Goal: Task Accomplishment & Management: Use online tool/utility

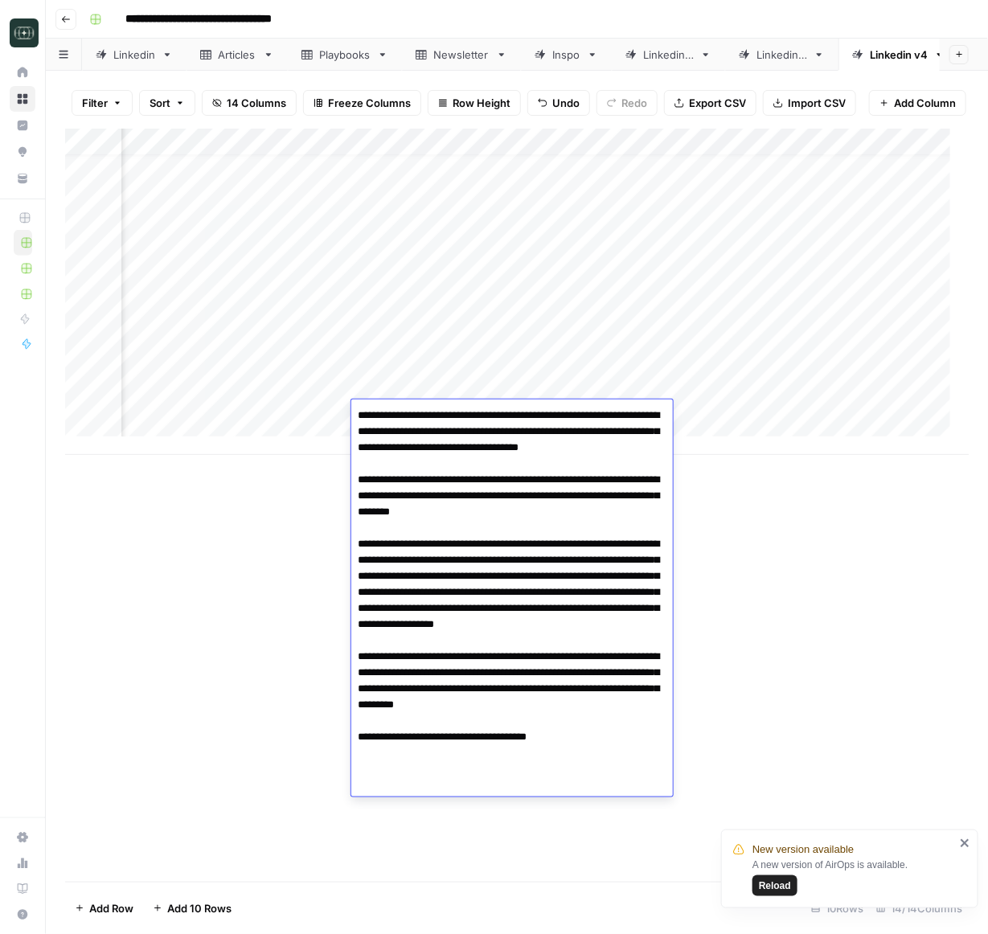
scroll to position [18, 766]
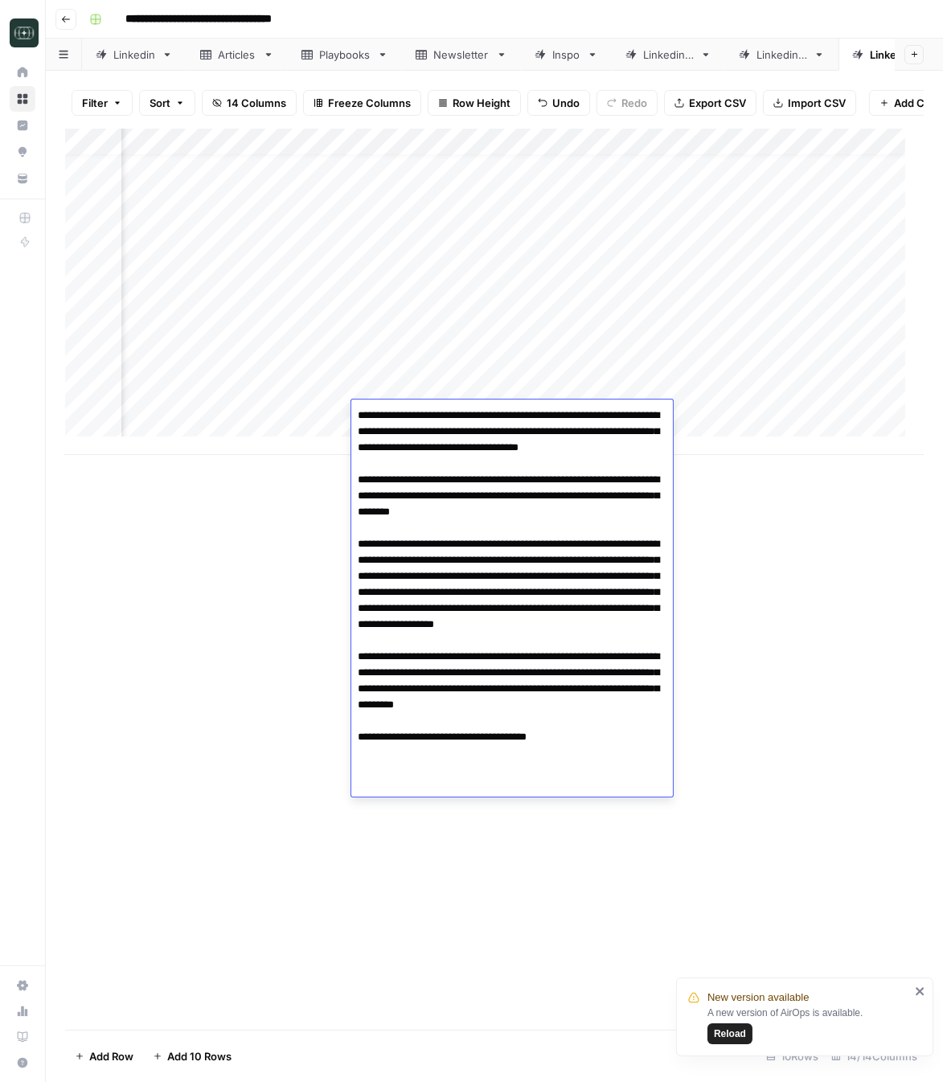
click at [724, 933] on span "Reload" at bounding box center [730, 1033] width 32 height 14
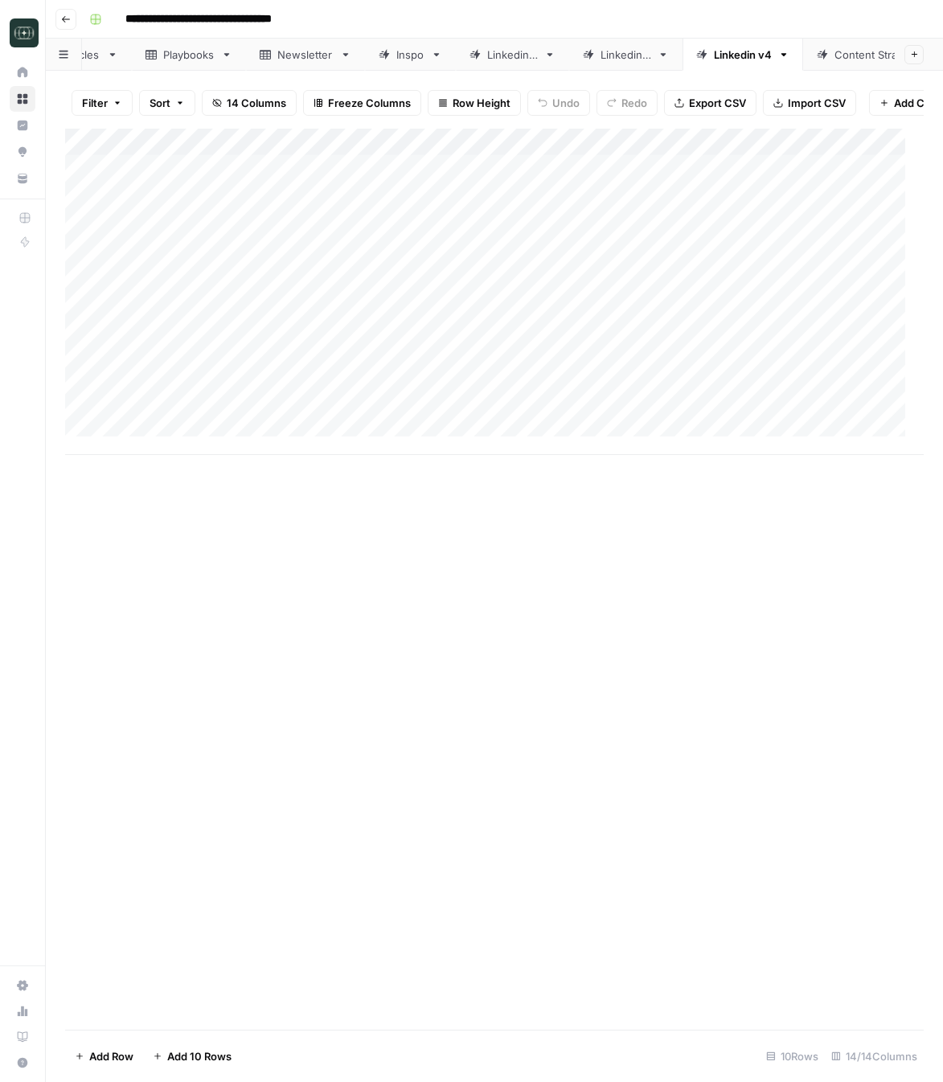
scroll to position [0, 238]
click at [661, 49] on div "Linkedin v4" at bounding box center [684, 55] width 58 height 16
click at [351, 451] on div "Add Column" at bounding box center [494, 292] width 858 height 326
click at [390, 453] on div "Add Column" at bounding box center [494, 306] width 858 height 354
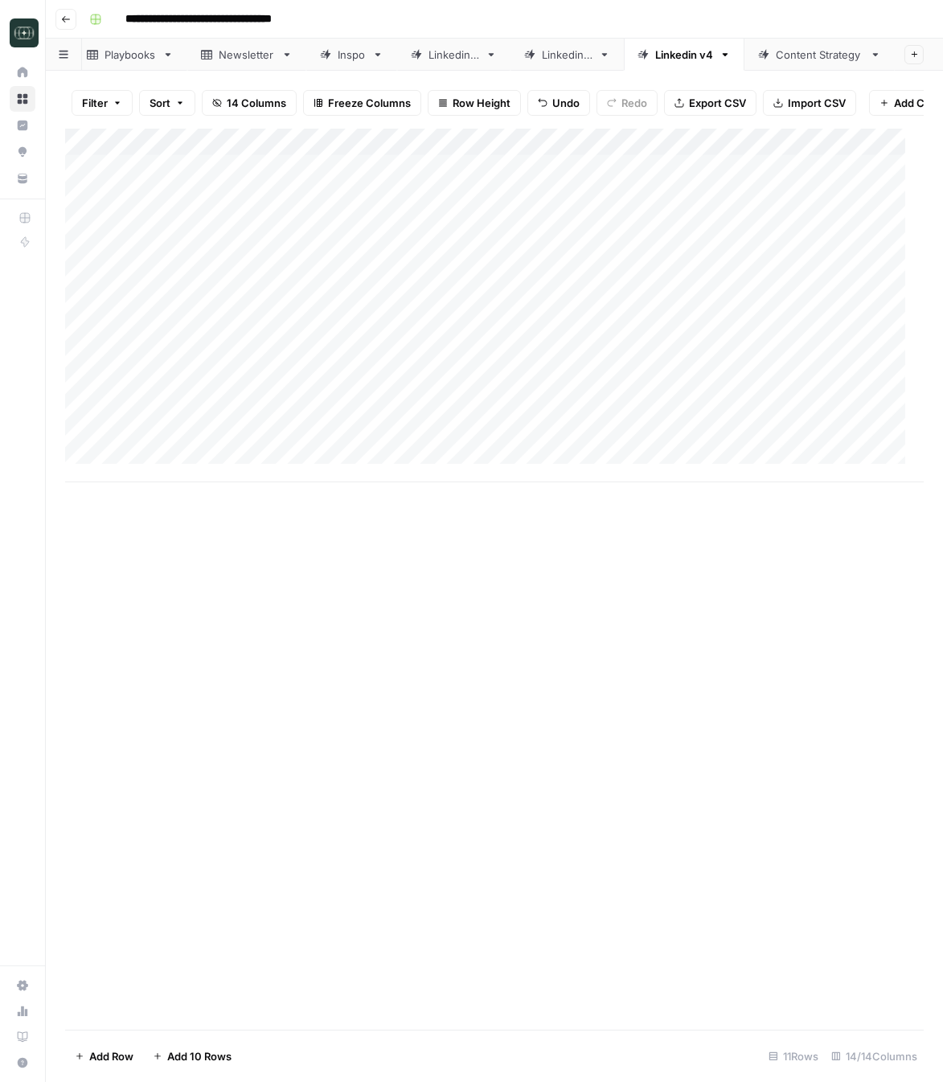
click at [395, 479] on div "Add Column" at bounding box center [494, 306] width 858 height 354
click at [387, 505] on div "Add Column" at bounding box center [494, 319] width 858 height 381
click at [360, 632] on div "Add Column" at bounding box center [494, 579] width 858 height 901
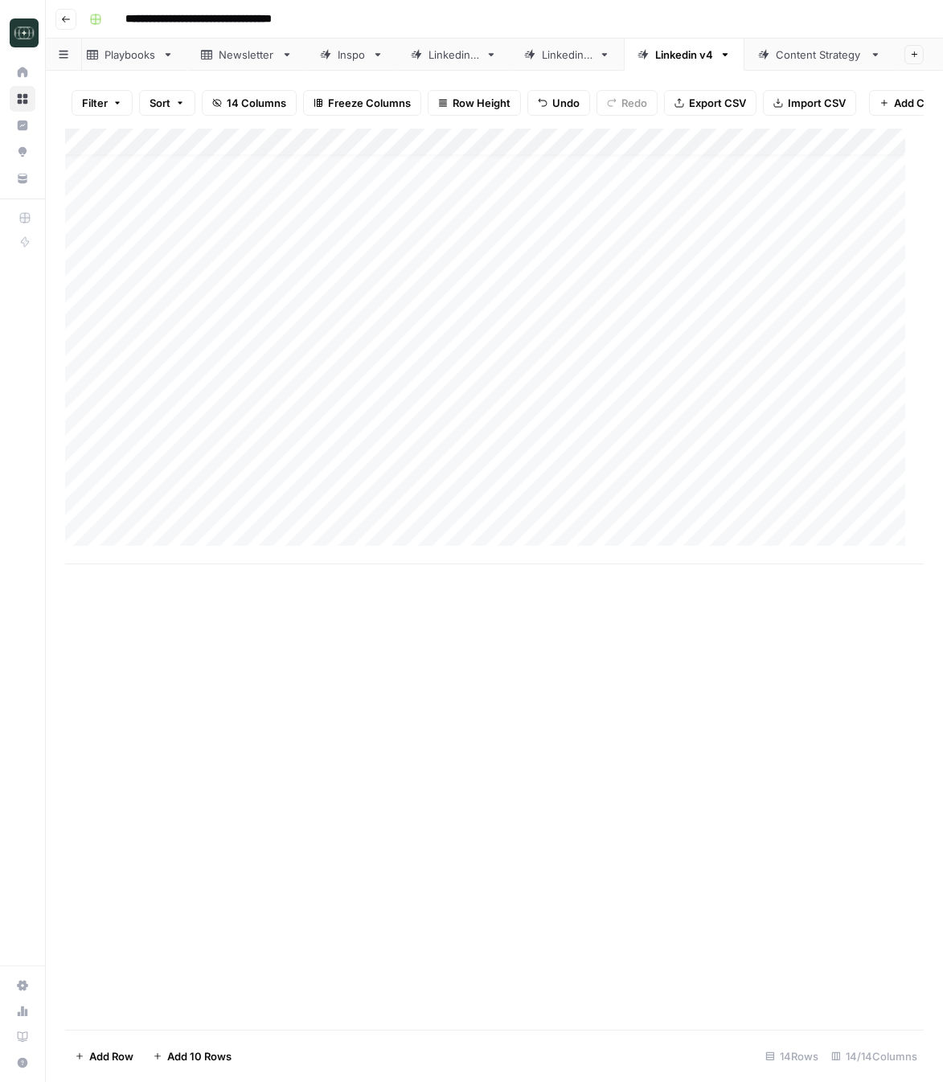
click at [334, 442] on div "Add Column" at bounding box center [494, 347] width 858 height 436
type textarea "**********"
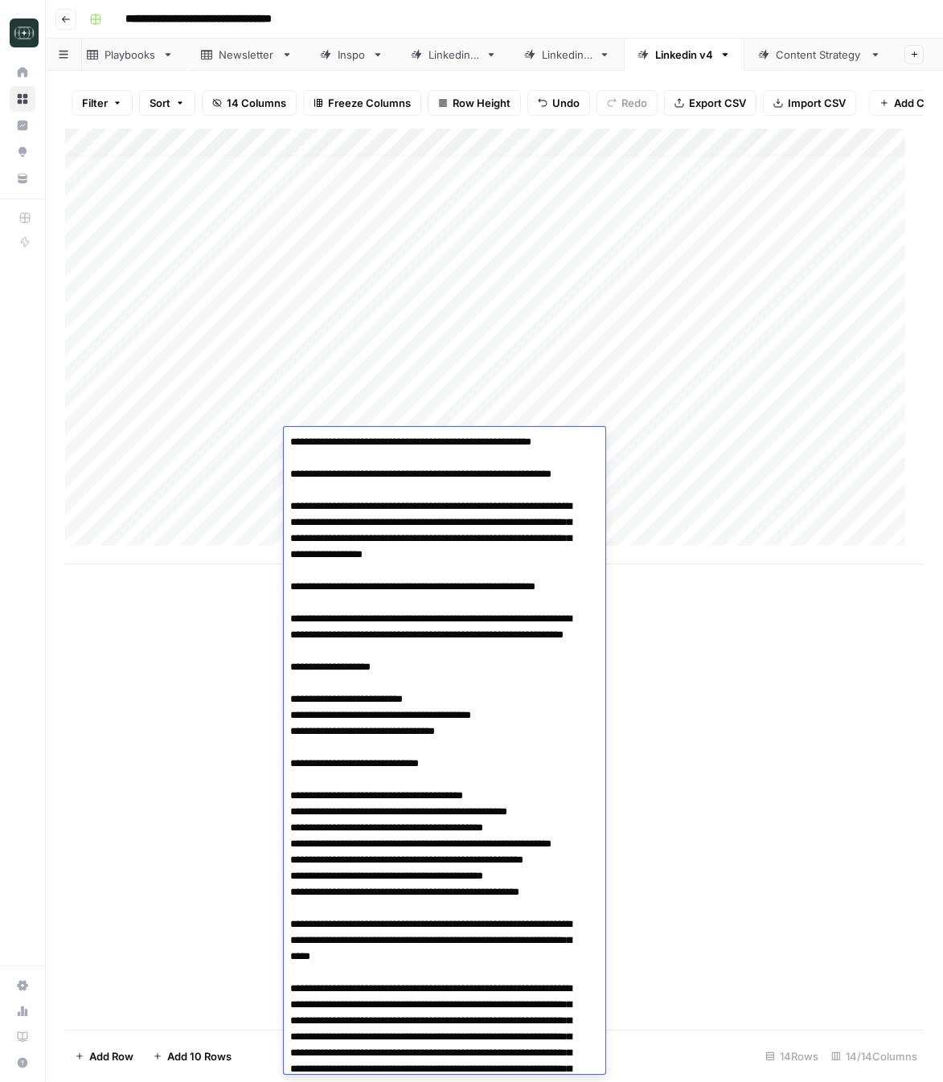
scroll to position [0, 0]
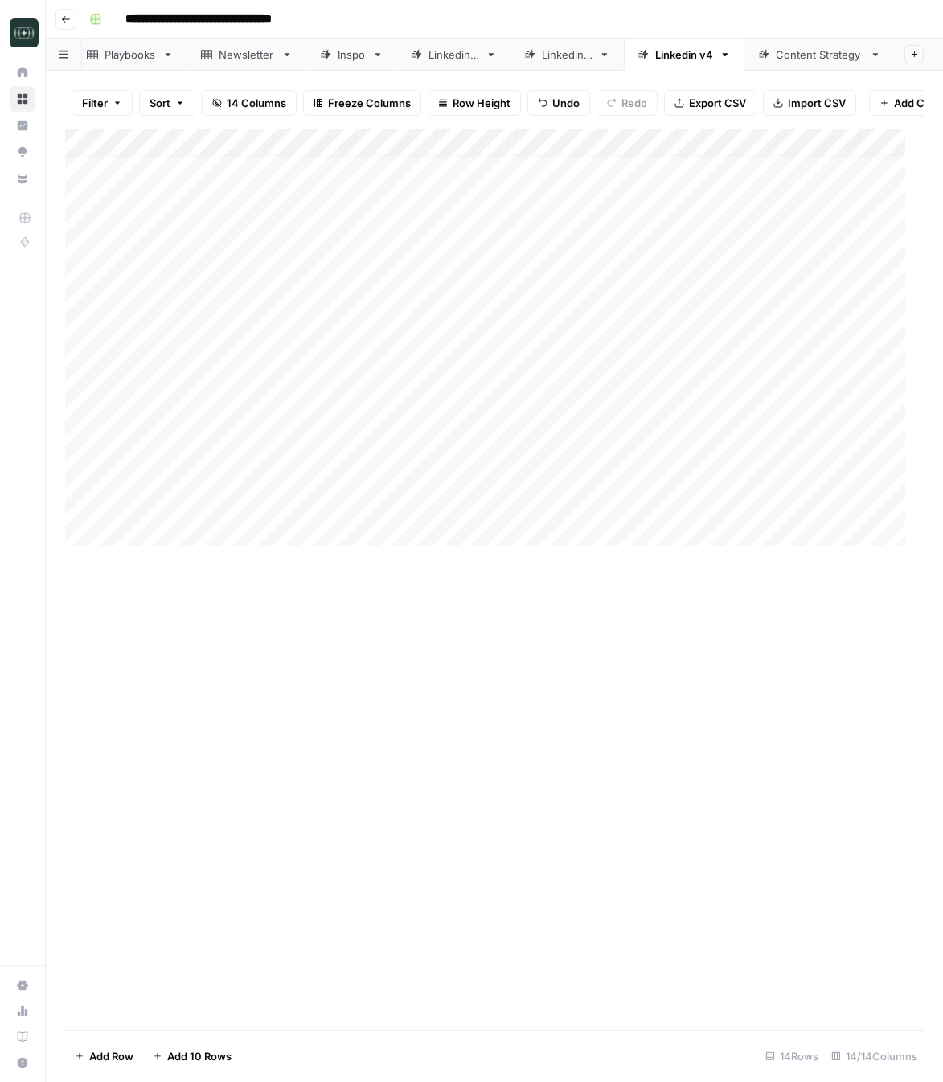
click at [711, 716] on div "Add Column" at bounding box center [494, 579] width 858 height 901
click at [637, 447] on div "Add Column" at bounding box center [494, 347] width 858 height 436
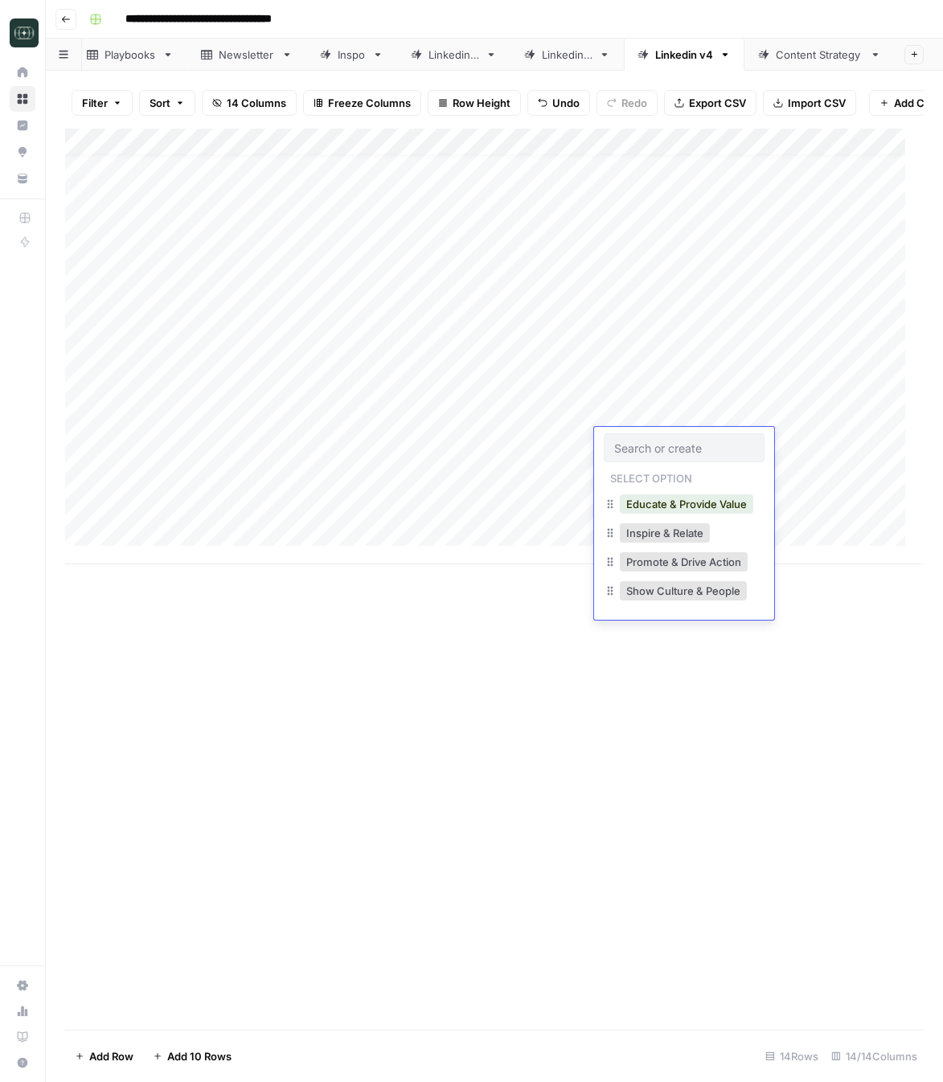
click at [656, 516] on div "Educate & Provide Value" at bounding box center [683, 505] width 161 height 29
click at [656, 505] on button "Educate & Provide Value" at bounding box center [686, 503] width 133 height 19
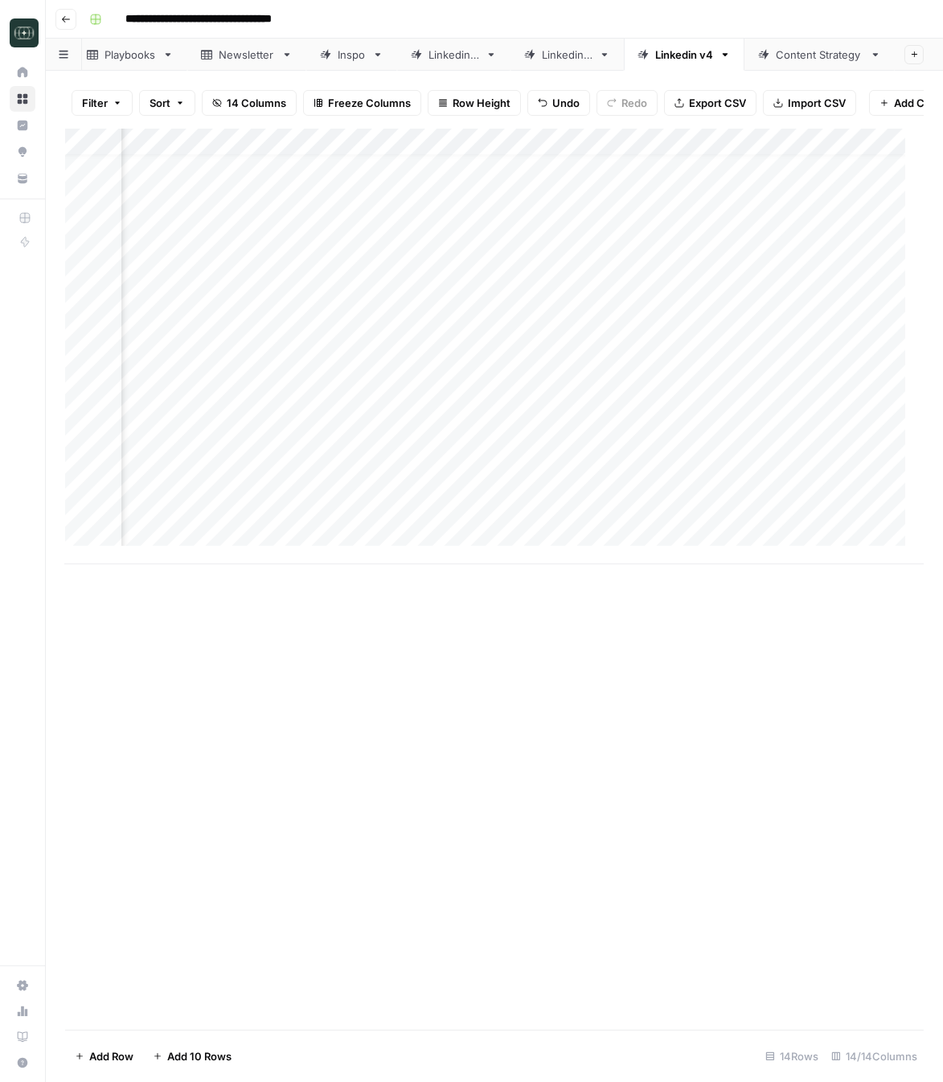
scroll to position [18, 402]
click at [388, 452] on div "Add Column" at bounding box center [494, 347] width 858 height 436
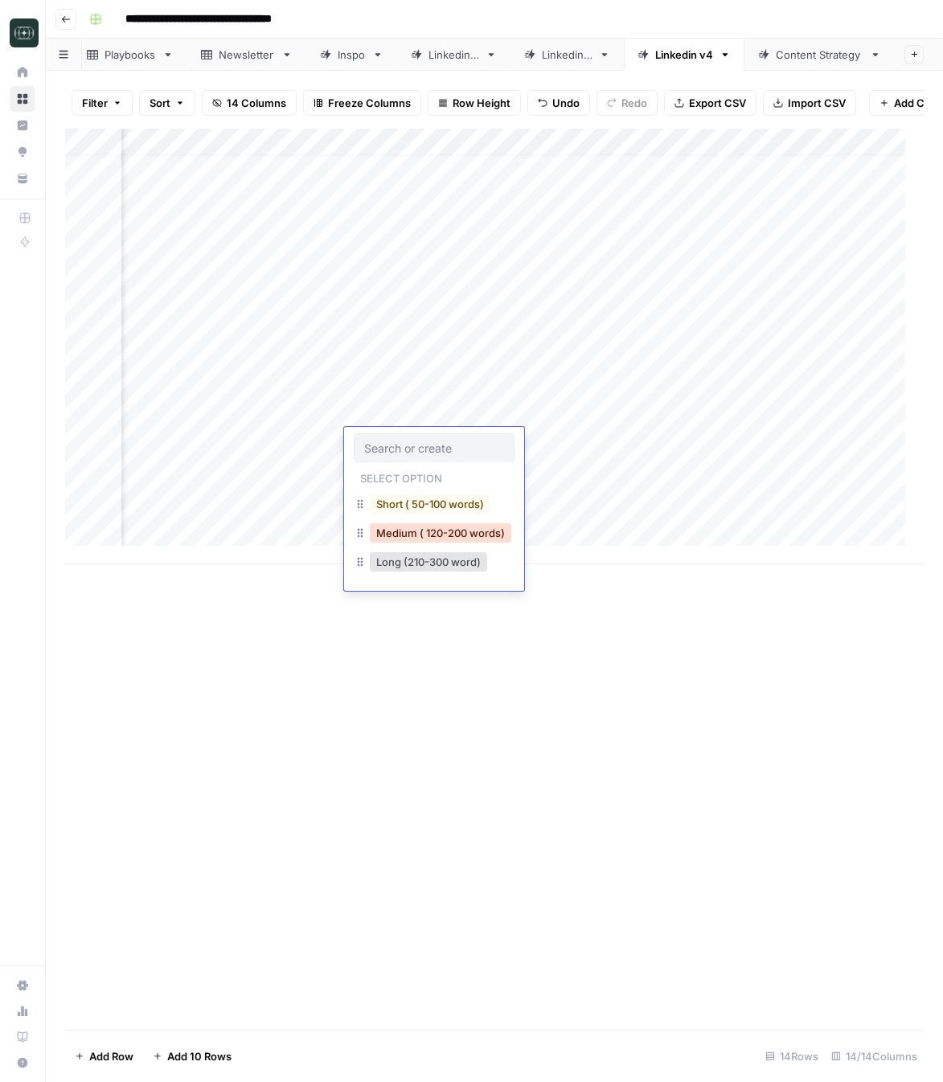
click at [411, 527] on button "Medium ( 120-200 words)" at bounding box center [440, 532] width 141 height 19
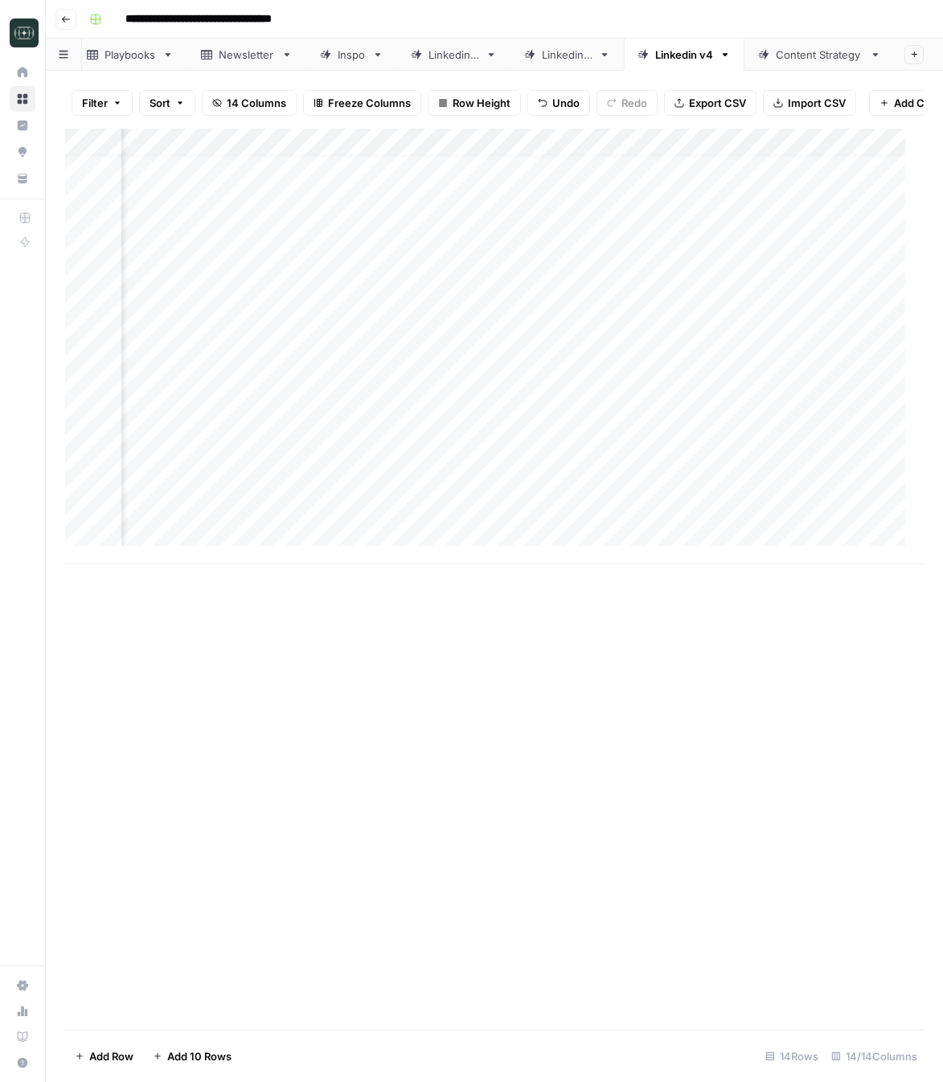
click at [603, 438] on div "Add Column" at bounding box center [494, 347] width 858 height 436
click at [298, 457] on div "Add Column" at bounding box center [494, 347] width 858 height 436
click at [314, 460] on div "Add Column" at bounding box center [494, 347] width 858 height 436
click at [331, 464] on textarea at bounding box center [440, 470] width 313 height 23
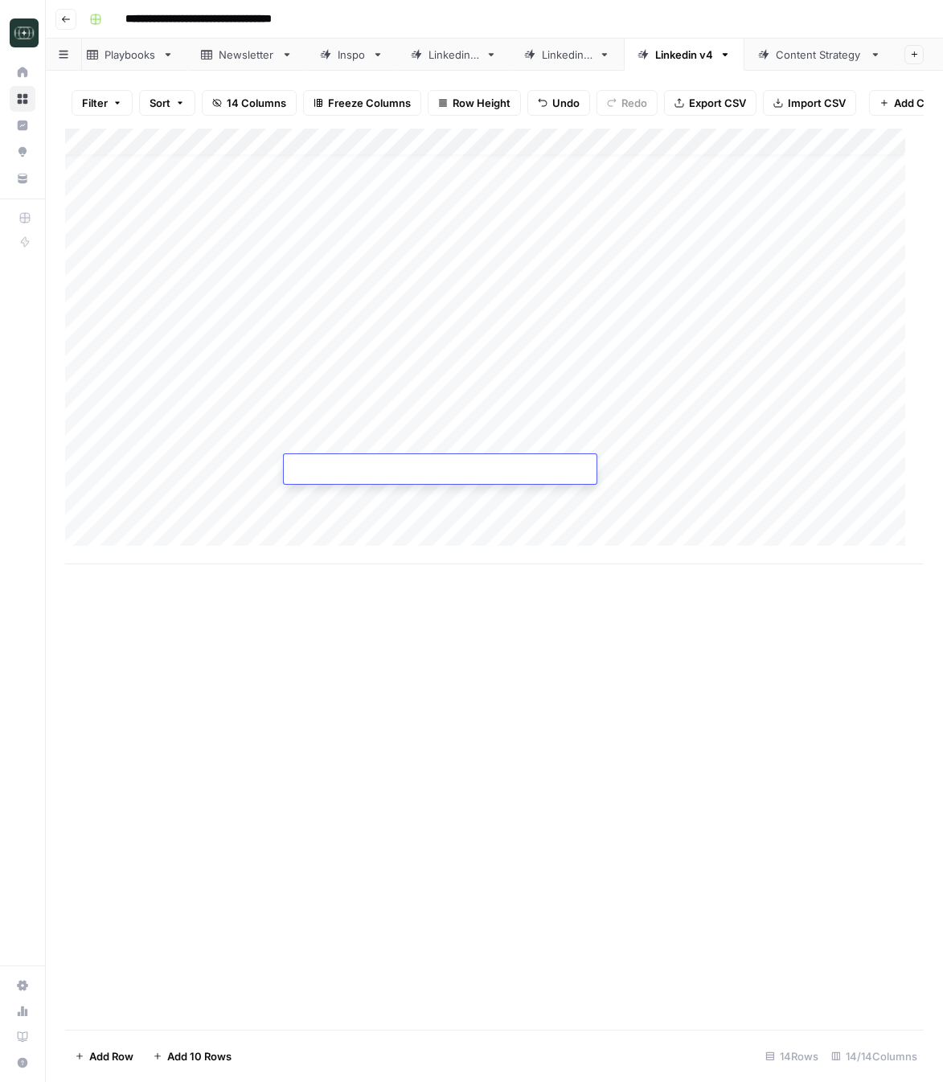
type textarea "**********"
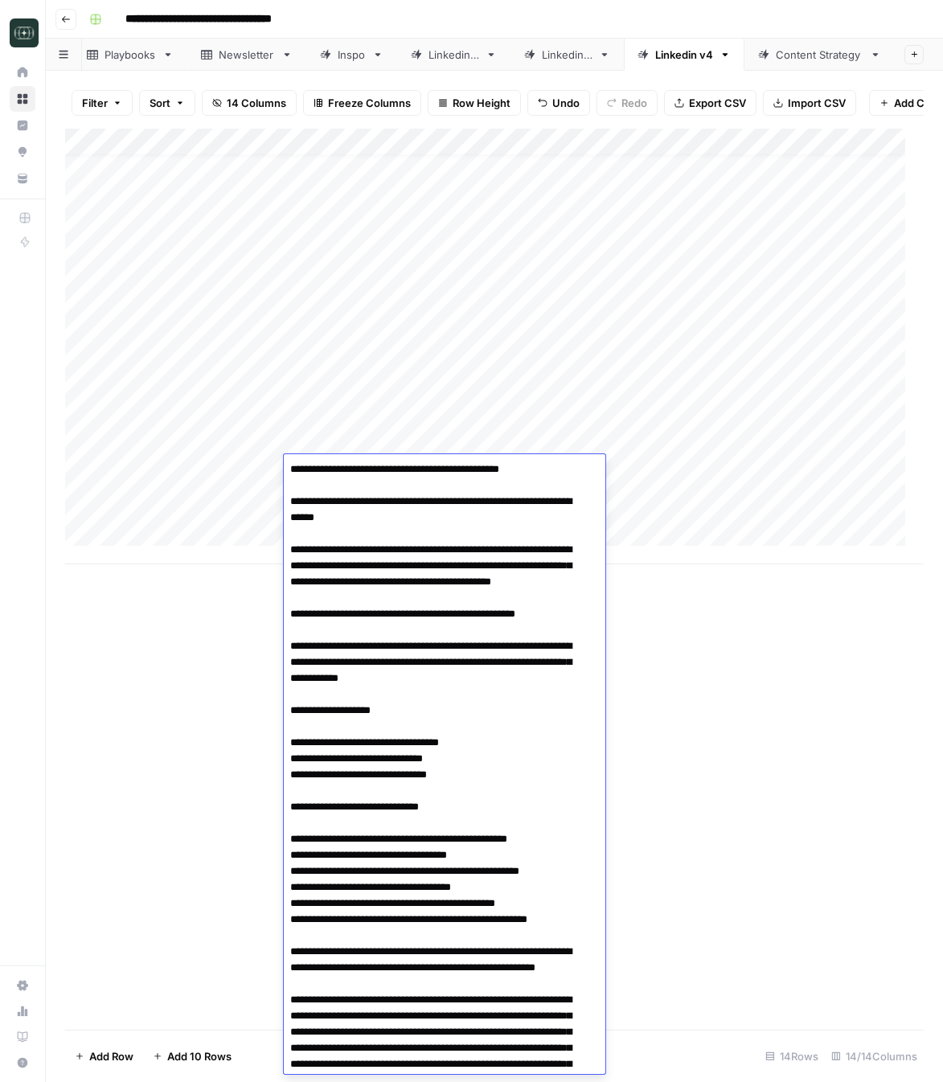
scroll to position [0, 0]
click at [711, 646] on div "Add Column" at bounding box center [494, 579] width 858 height 901
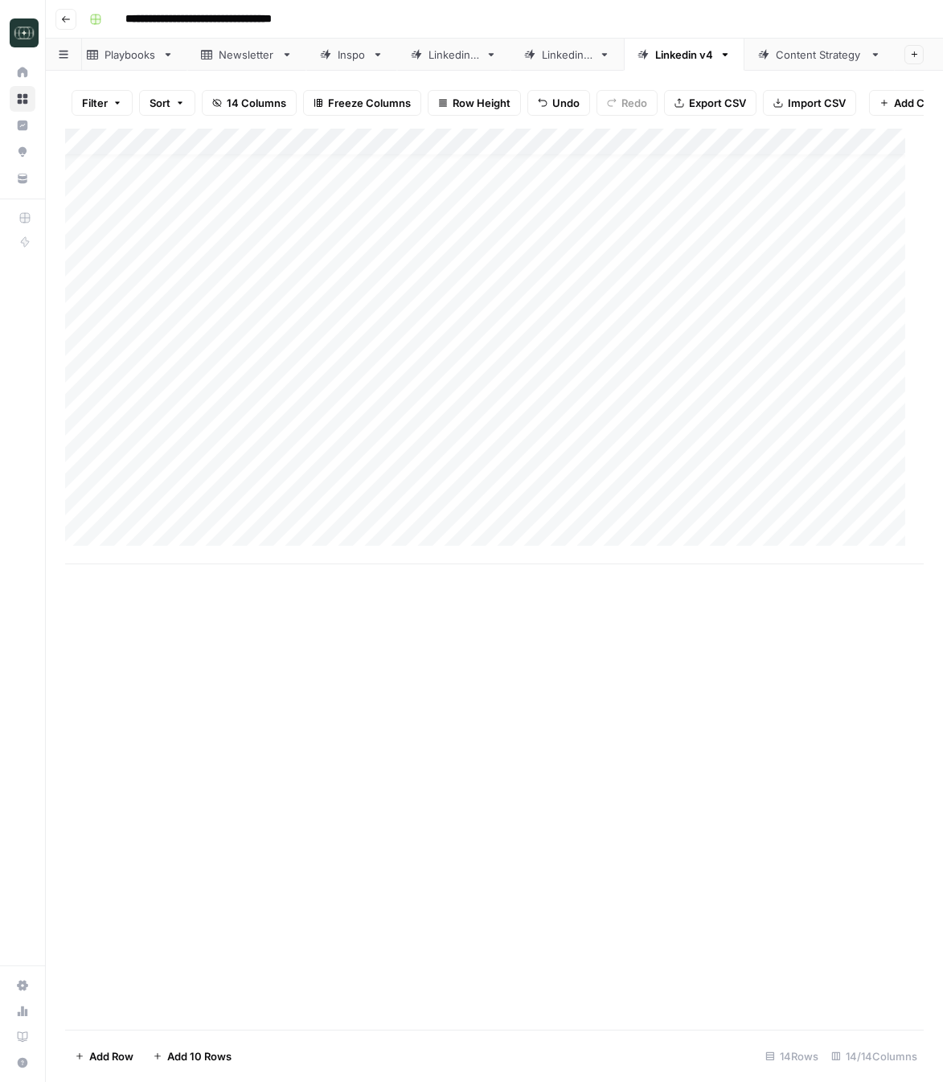
click at [629, 467] on div "Add Column" at bounding box center [494, 347] width 858 height 436
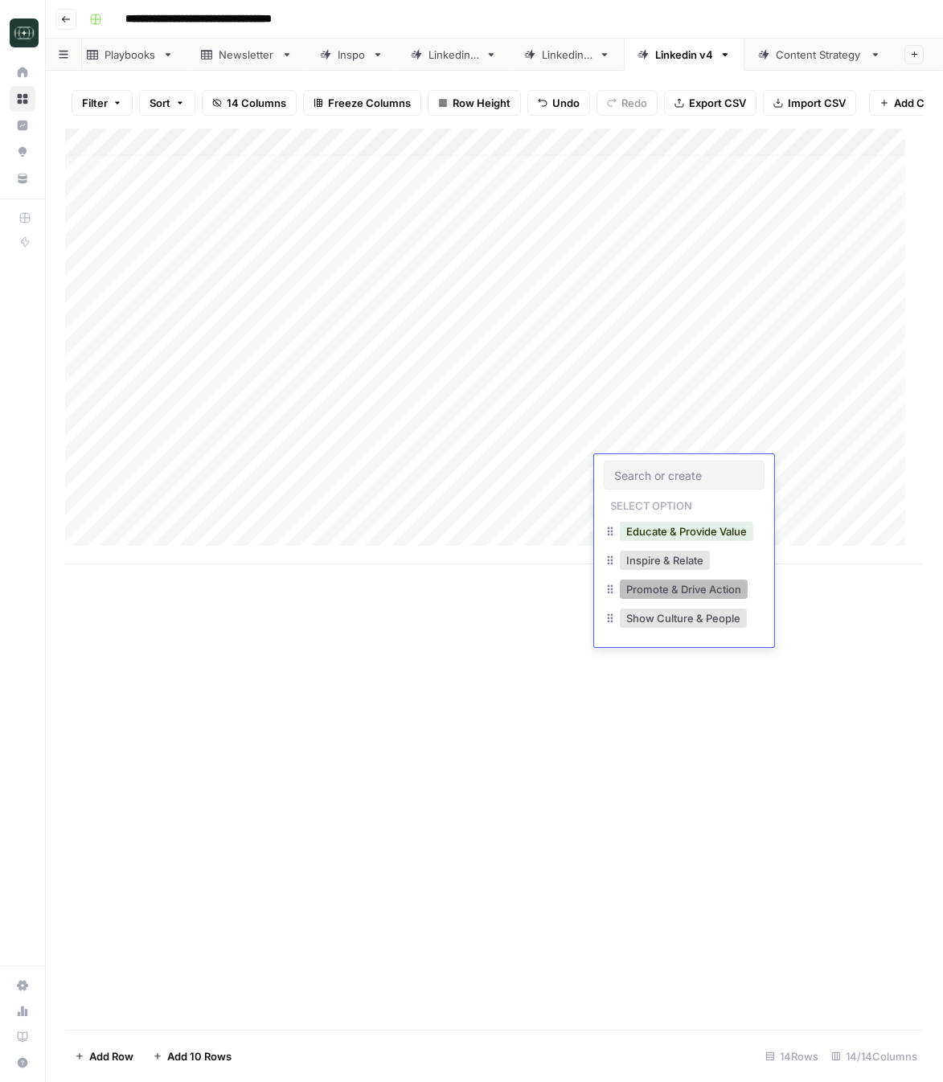
click at [674, 590] on button "Promote & Drive Action" at bounding box center [684, 588] width 128 height 19
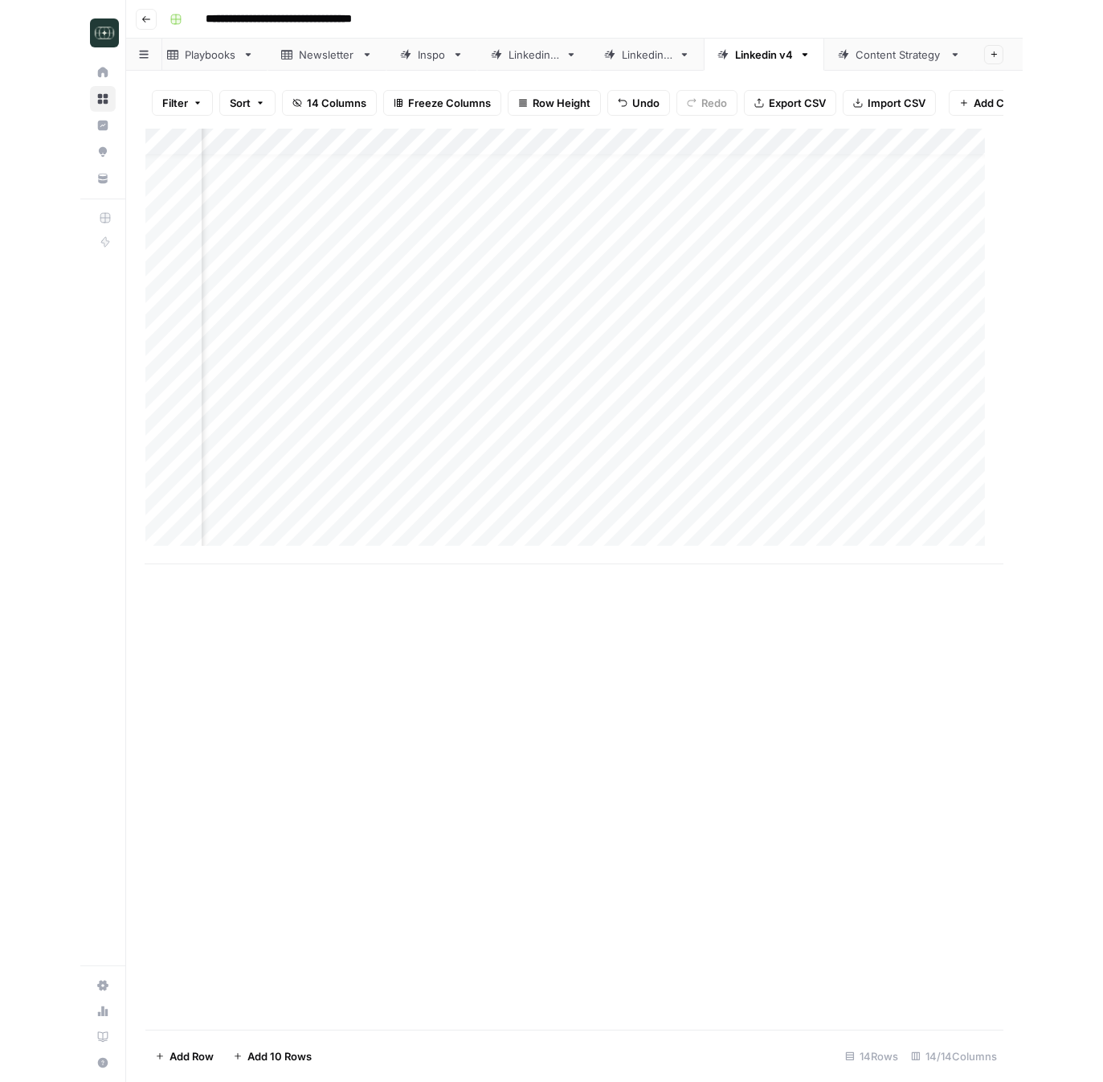
scroll to position [18, 505]
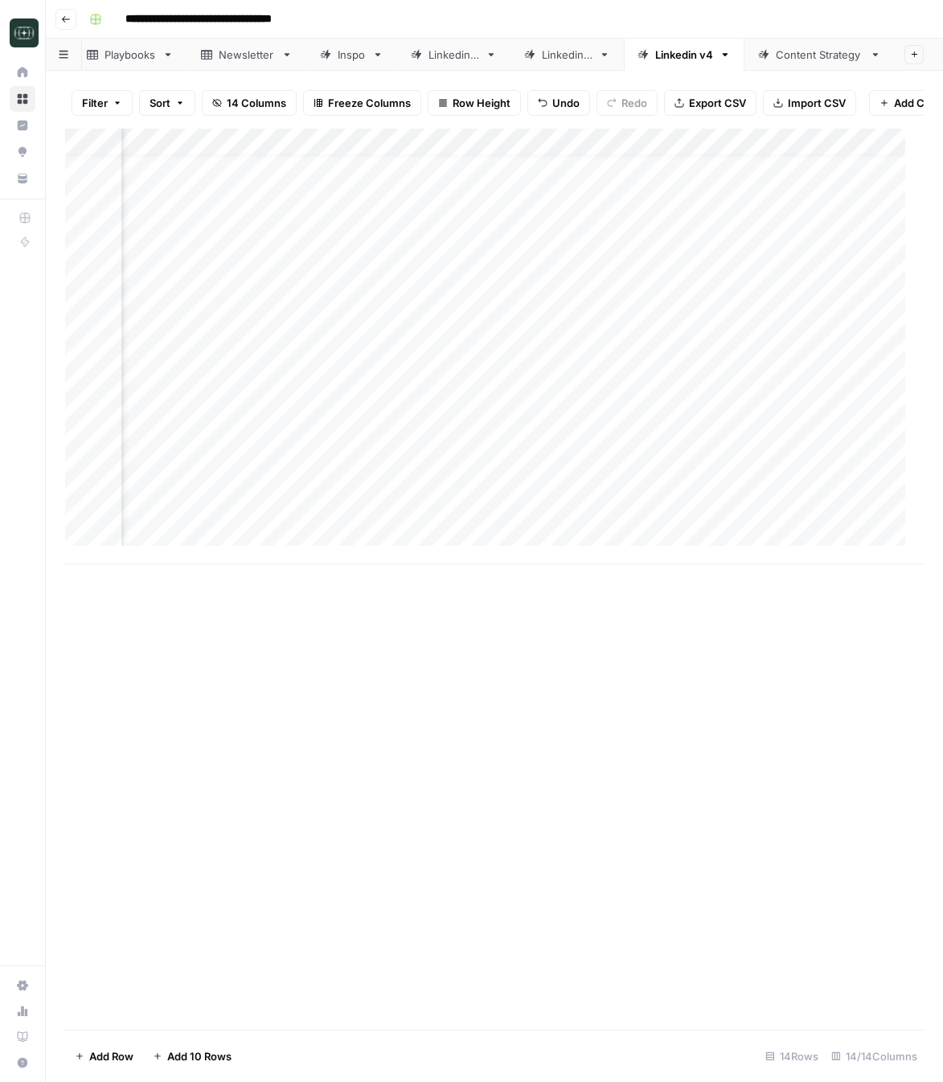
click at [282, 464] on div "Add Column" at bounding box center [494, 347] width 858 height 436
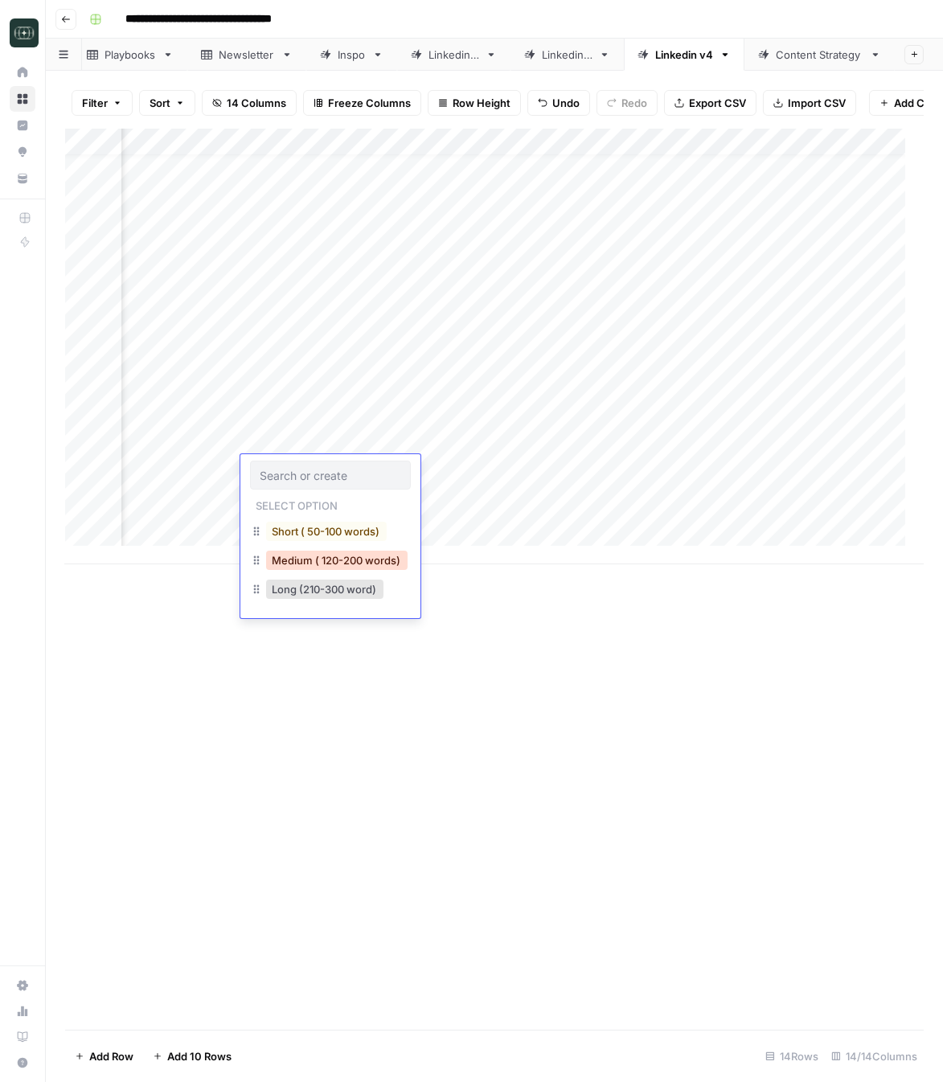
click at [324, 561] on button "Medium ( 120-200 words)" at bounding box center [336, 559] width 141 height 19
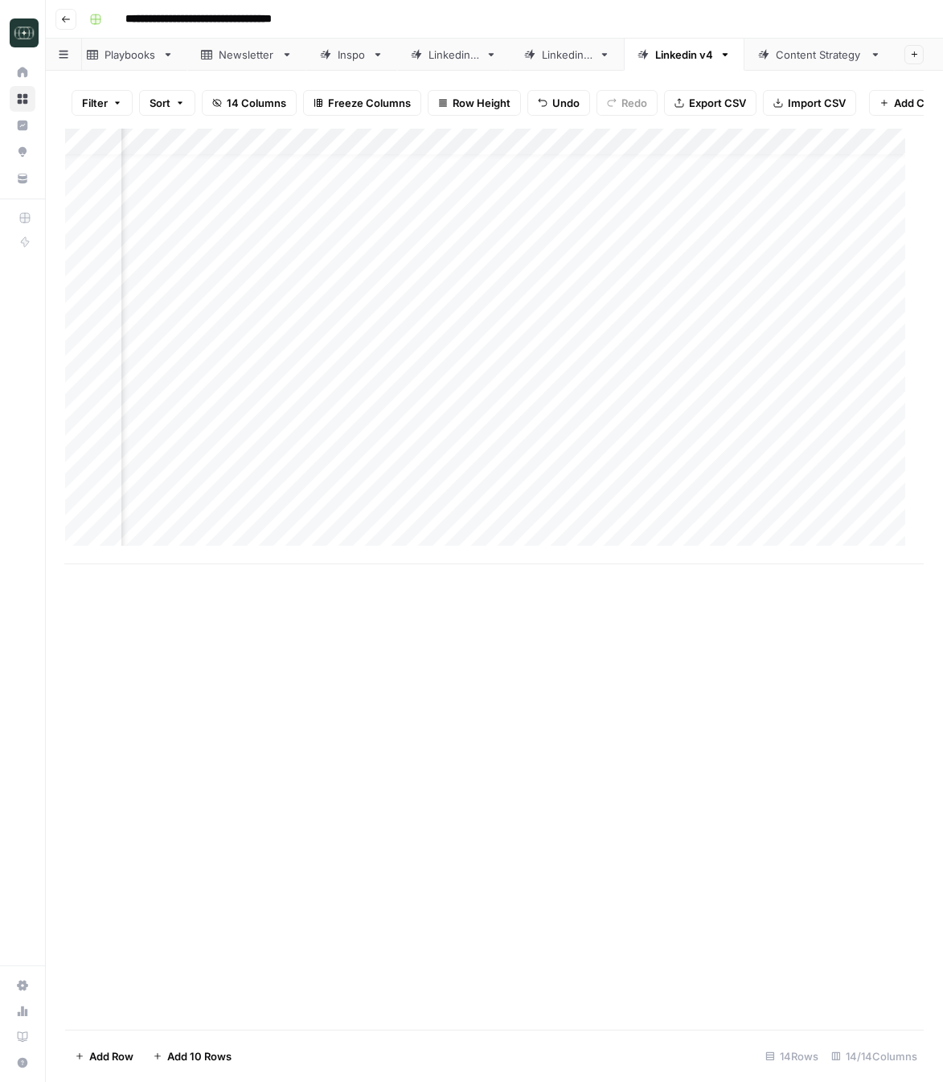
click at [447, 464] on div "Add Column" at bounding box center [494, 347] width 858 height 436
click at [490, 467] on div "Add Column" at bounding box center [494, 347] width 858 height 436
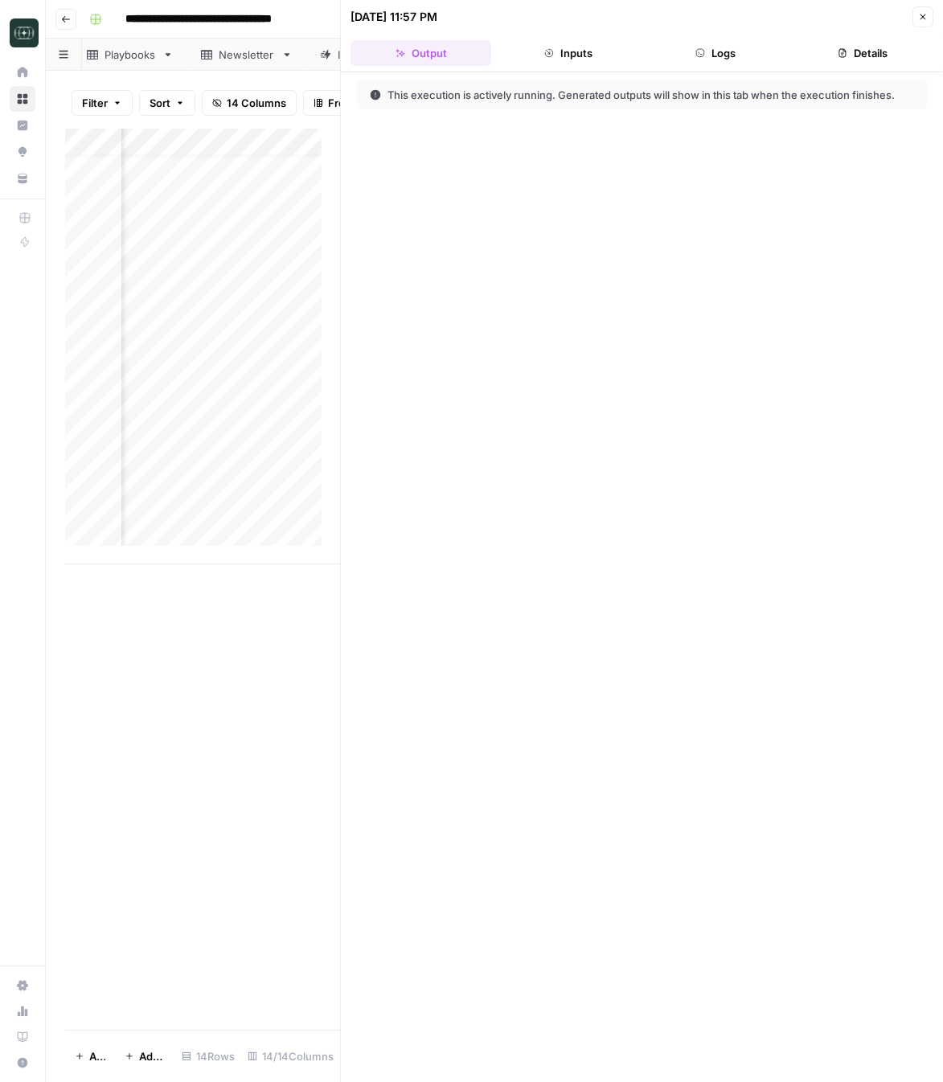
click at [919, 27] on header "[DATE] 11:57 PM Close Output Inputs Logs Details" at bounding box center [642, 36] width 602 height 72
click at [917, 19] on button "Close" at bounding box center [922, 16] width 21 height 21
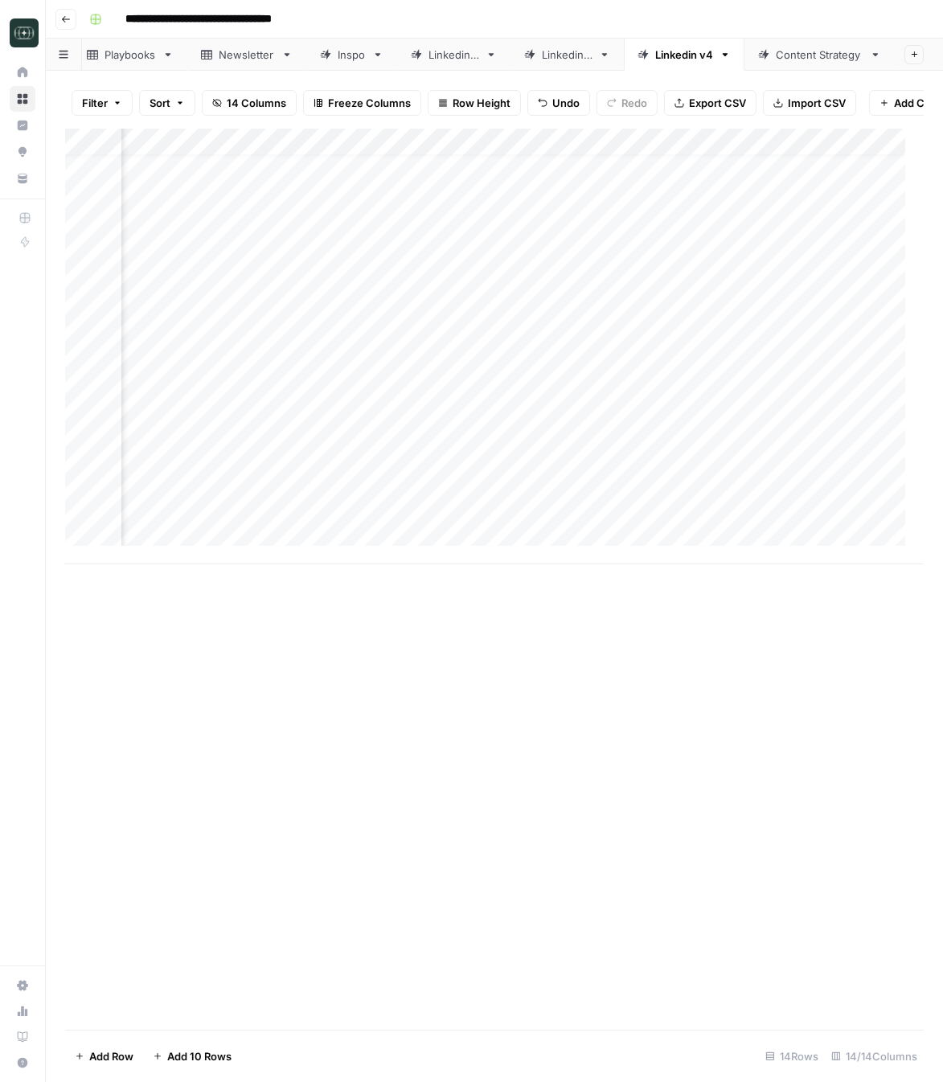
click at [681, 440] on div "Add Column" at bounding box center [494, 347] width 858 height 436
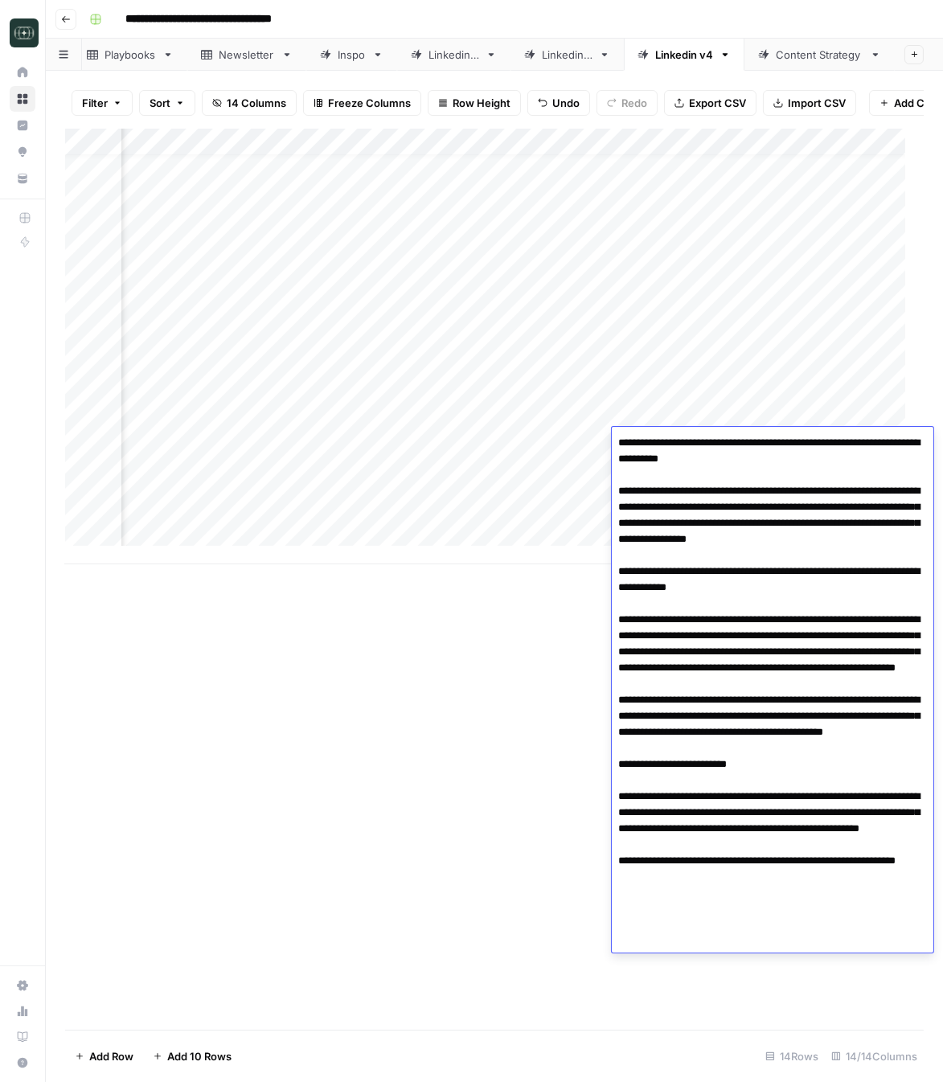
click at [755, 587] on textarea at bounding box center [772, 684] width 321 height 505
click at [728, 633] on textarea at bounding box center [772, 684] width 321 height 505
click at [750, 745] on textarea at bounding box center [772, 684] width 321 height 505
click at [750, 747] on textarea at bounding box center [772, 684] width 321 height 505
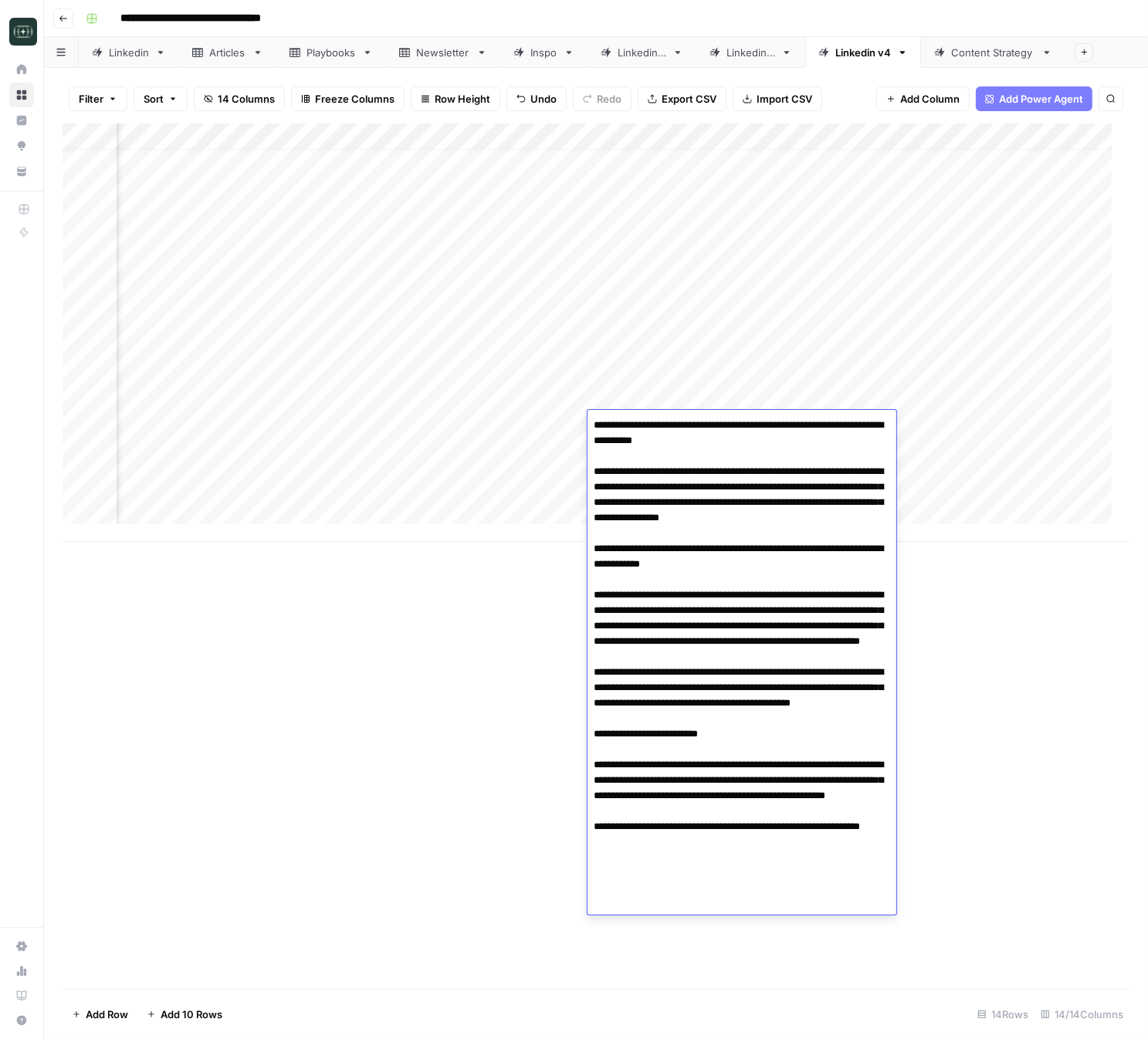
click at [905, 567] on div "Add Column" at bounding box center [596, 556] width 1067 height 865
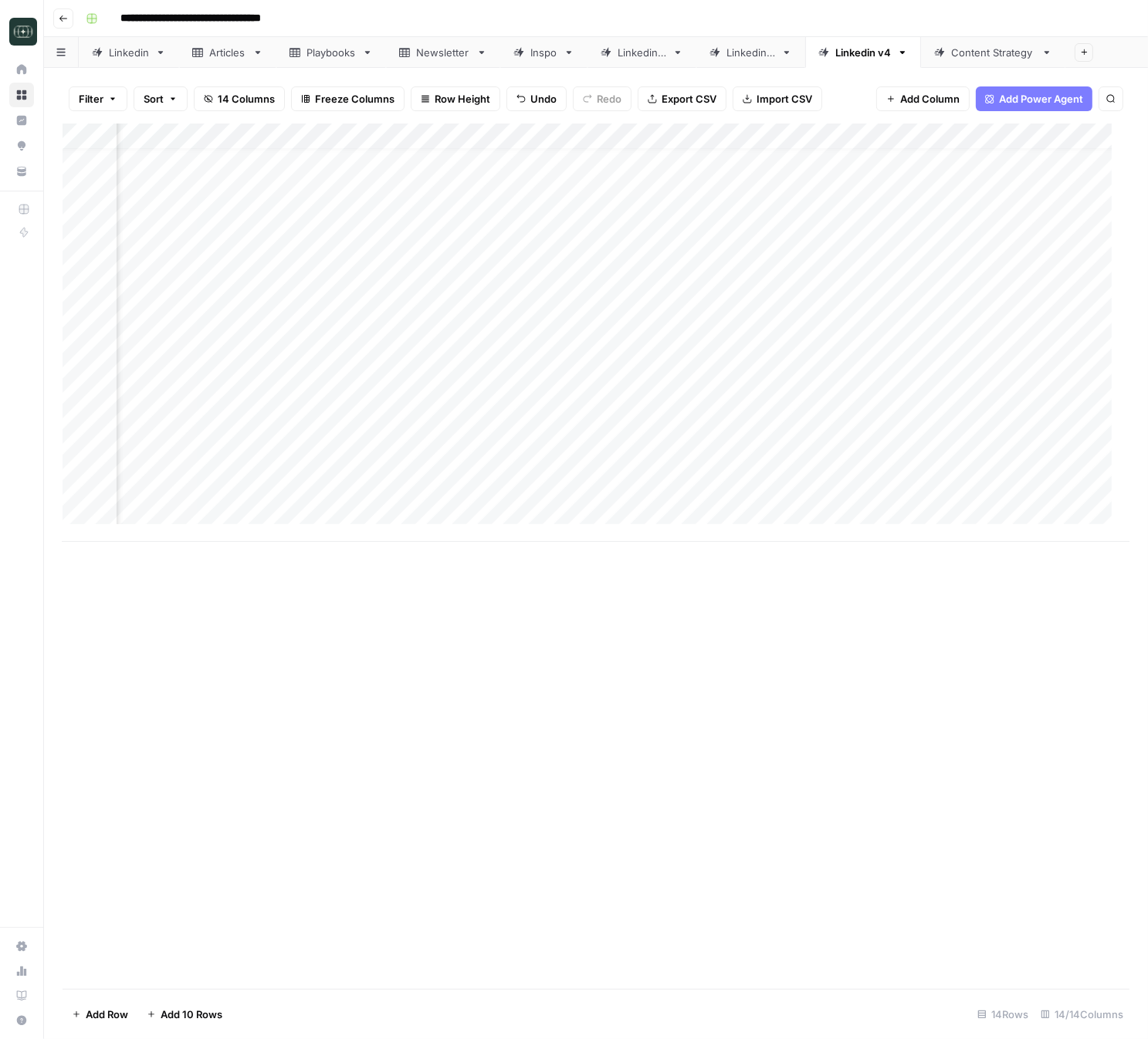
scroll to position [17, 1051]
click at [766, 399] on div "Add Column" at bounding box center [596, 333] width 1067 height 419
click at [767, 400] on div "Add Column" at bounding box center [596, 333] width 1067 height 419
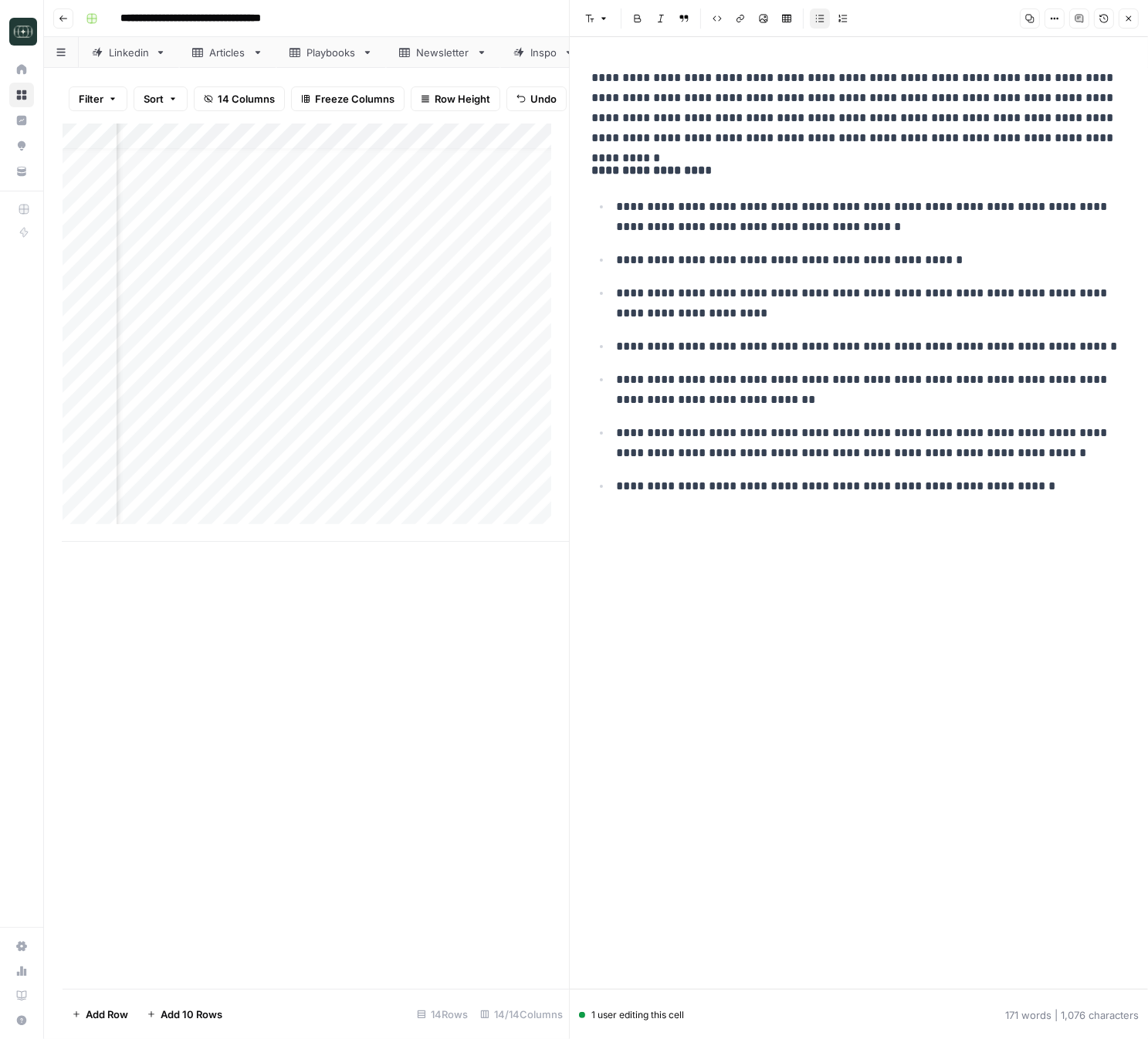
scroll to position [17, 430]
click at [905, 14] on icon "button" at bounding box center [1129, 18] width 10 height 10
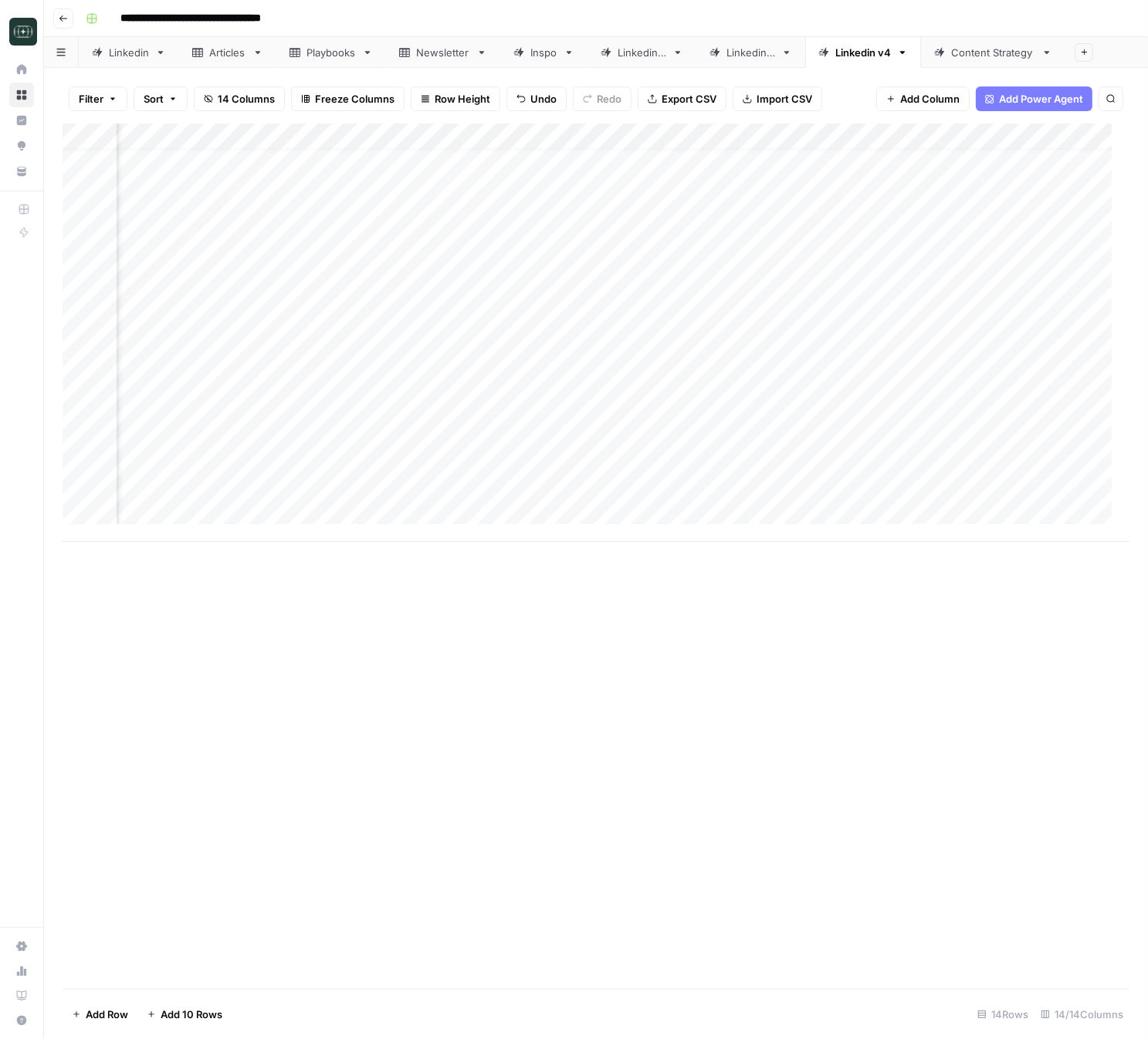
scroll to position [17, 682]
click at [426, 407] on div "Add Column" at bounding box center [596, 333] width 1067 height 419
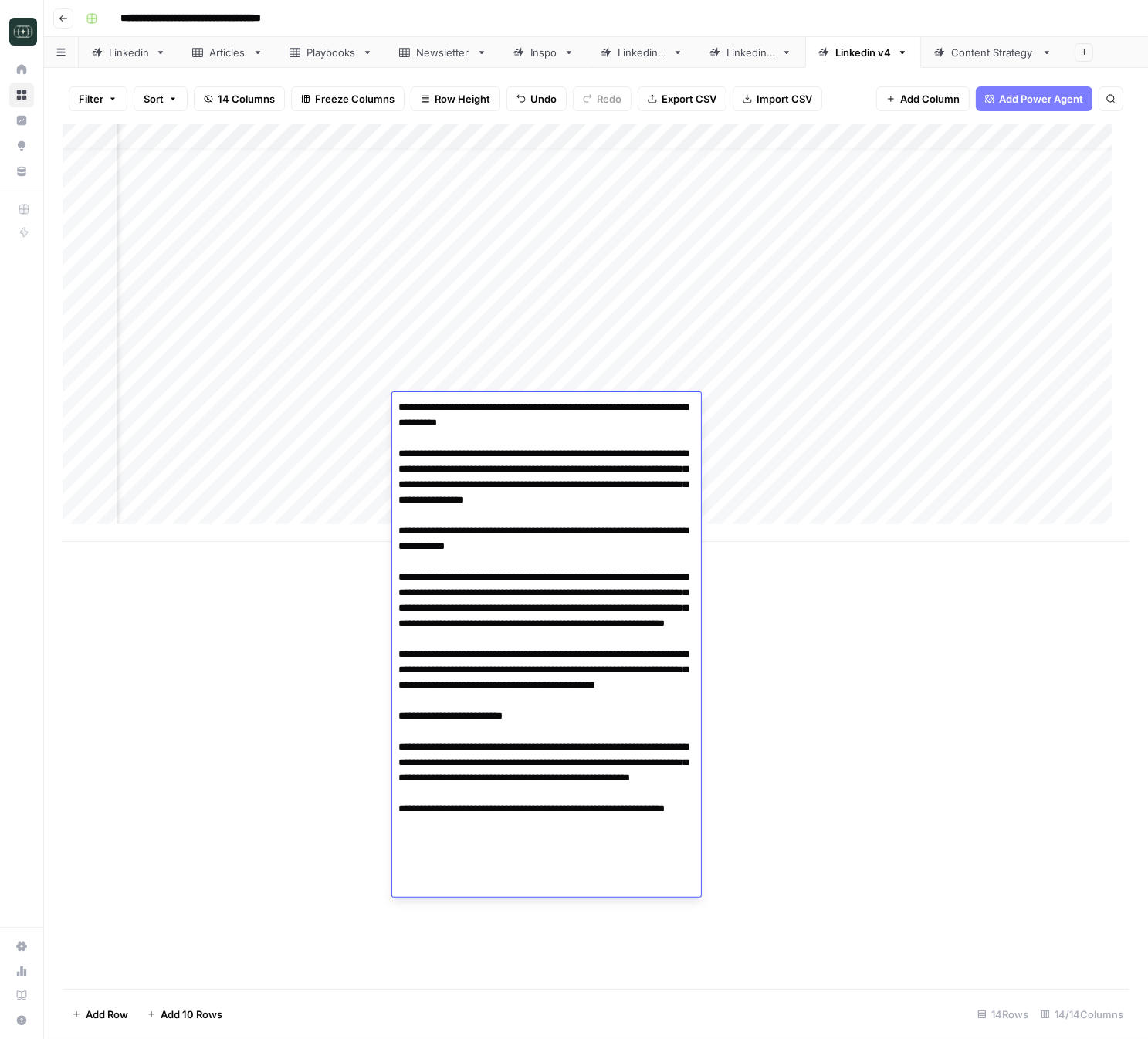
drag, startPoint x: 619, startPoint y: 495, endPoint x: 359, endPoint y: 402, distance: 276.1
click at [359, 402] on body "**********" at bounding box center [574, 520] width 1148 height 1039
click at [499, 603] on textarea at bounding box center [546, 639] width 308 height 485
drag, startPoint x: 499, startPoint y: 603, endPoint x: 483, endPoint y: 594, distance: 18.4
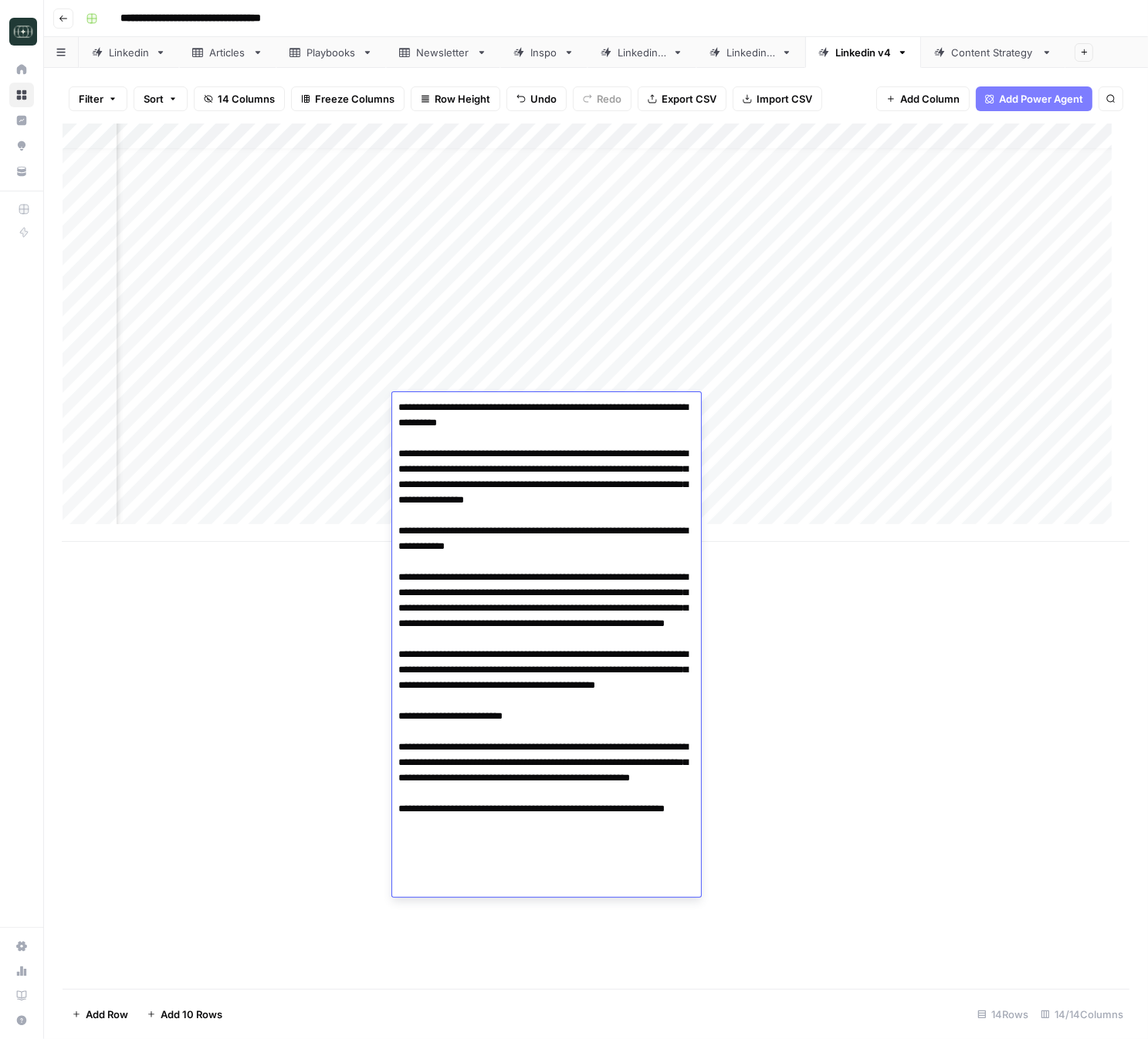
click at [489, 596] on textarea at bounding box center [546, 639] width 308 height 485
click at [522, 685] on textarea at bounding box center [546, 639] width 308 height 485
click at [112, 675] on div "Add Column" at bounding box center [596, 556] width 1067 height 865
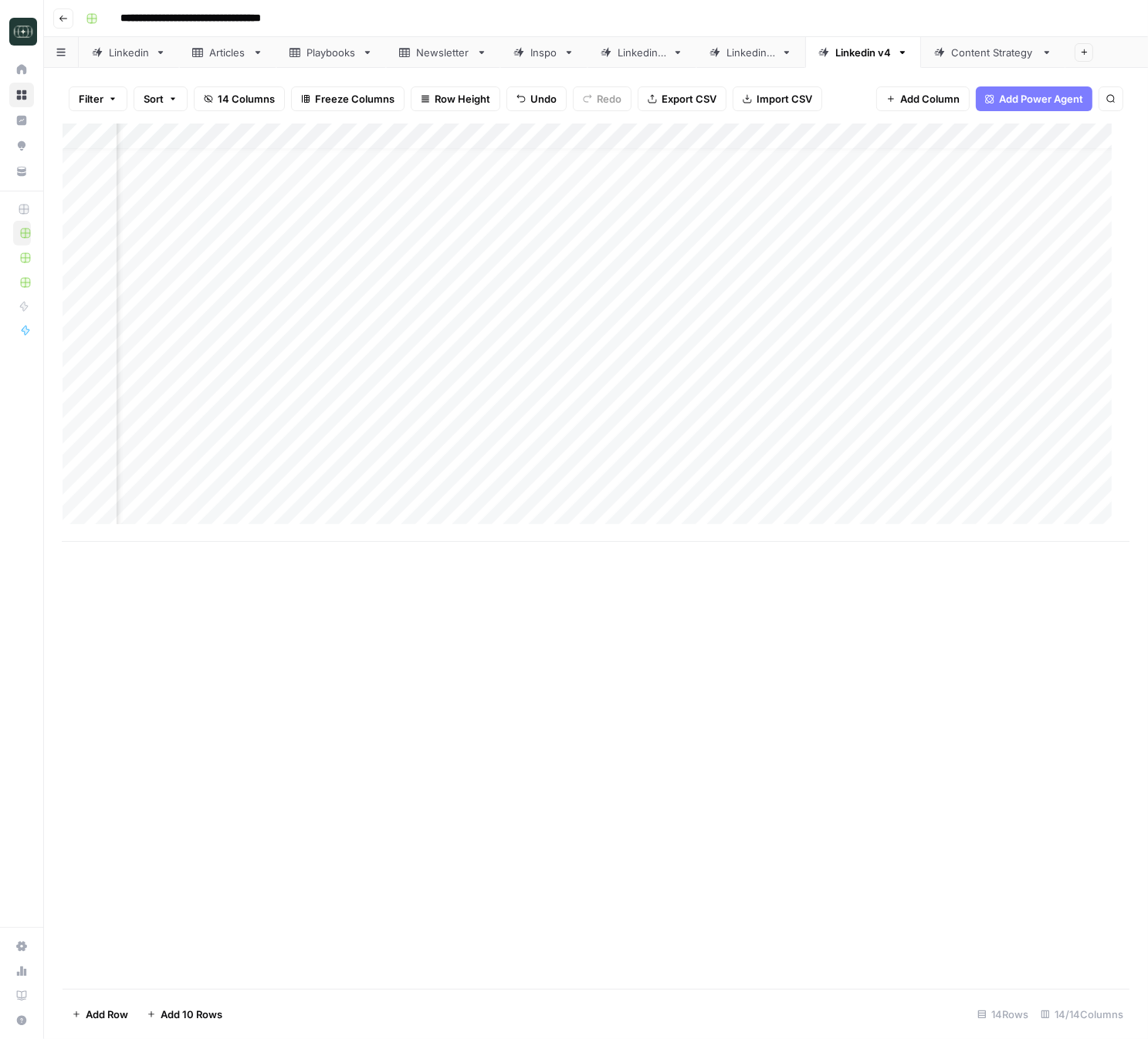
click at [468, 436] on div "Add Column" at bounding box center [596, 333] width 1067 height 419
click at [467, 435] on div "Add Column" at bounding box center [596, 333] width 1067 height 419
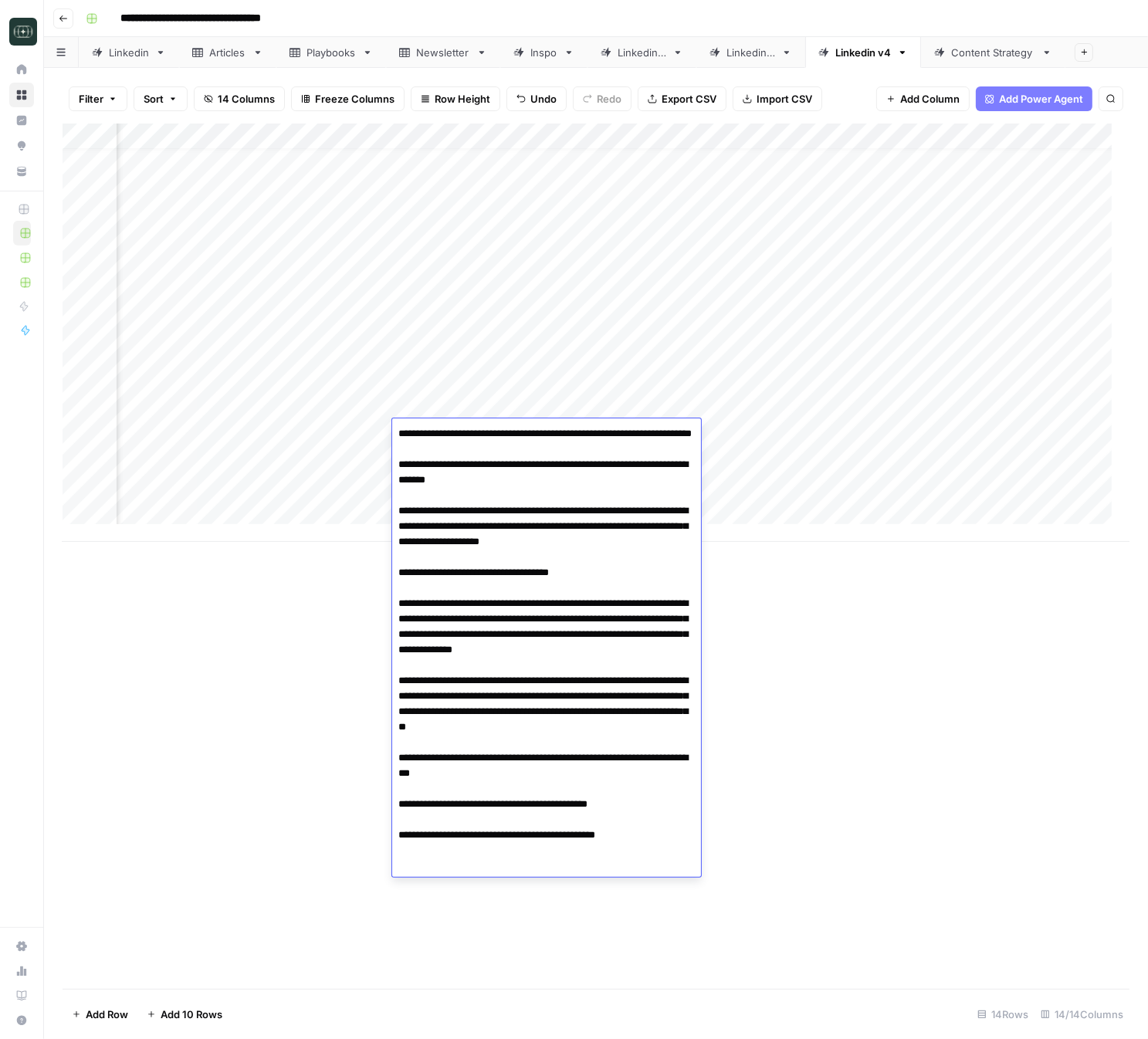
drag, startPoint x: 644, startPoint y: 862, endPoint x: 391, endPoint y: 471, distance: 465.7
click at [392, 471] on textarea at bounding box center [546, 649] width 308 height 454
click at [500, 618] on textarea at bounding box center [546, 649] width 308 height 454
drag, startPoint x: 399, startPoint y: 592, endPoint x: 596, endPoint y: 594, distance: 197.0
click at [596, 594] on textarea at bounding box center [546, 649] width 308 height 454
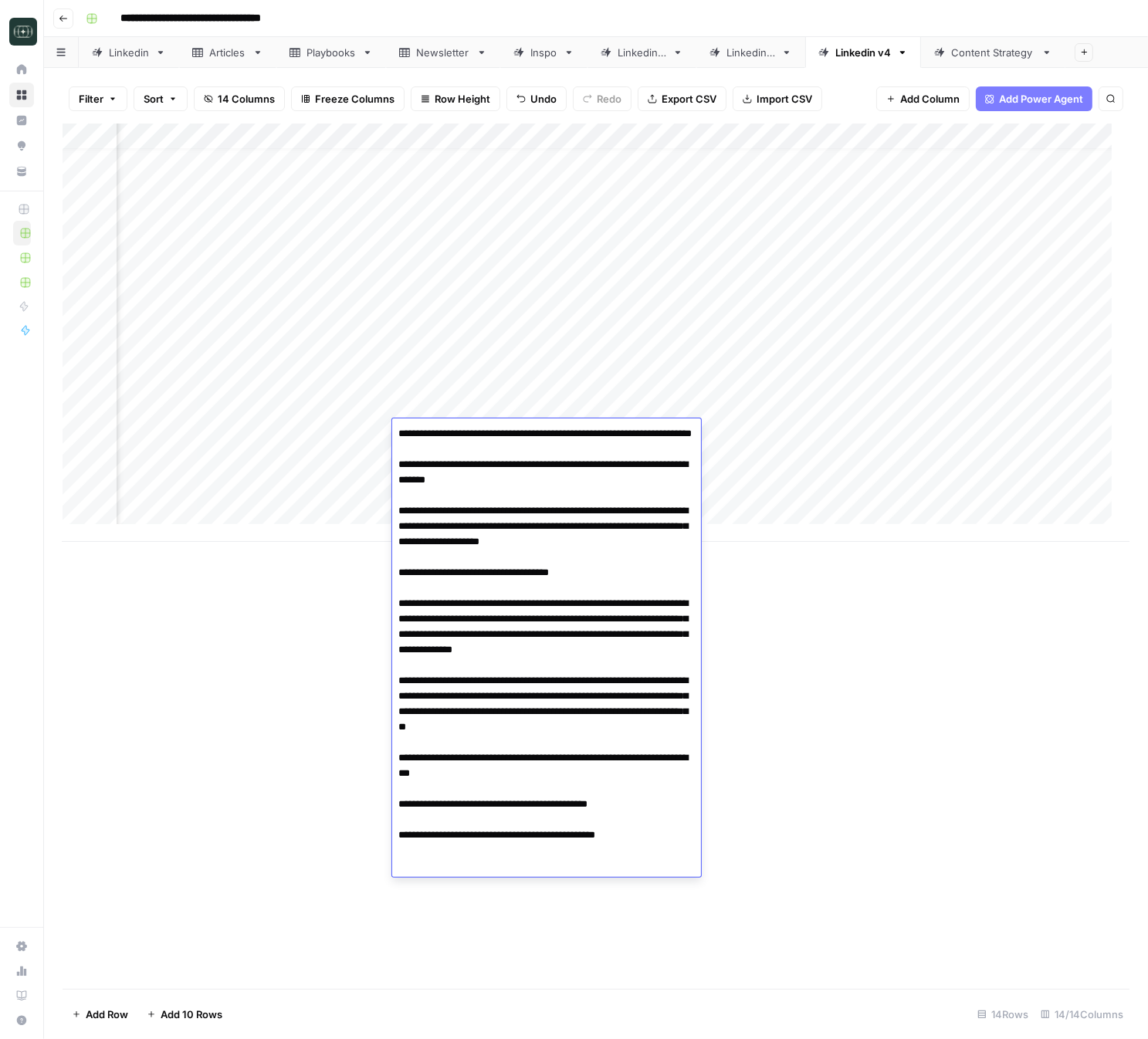
drag, startPoint x: 447, startPoint y: 636, endPoint x: 514, endPoint y: 680, distance: 80.2
click at [514, 680] on textarea at bounding box center [546, 649] width 308 height 454
click at [506, 726] on textarea at bounding box center [546, 649] width 308 height 454
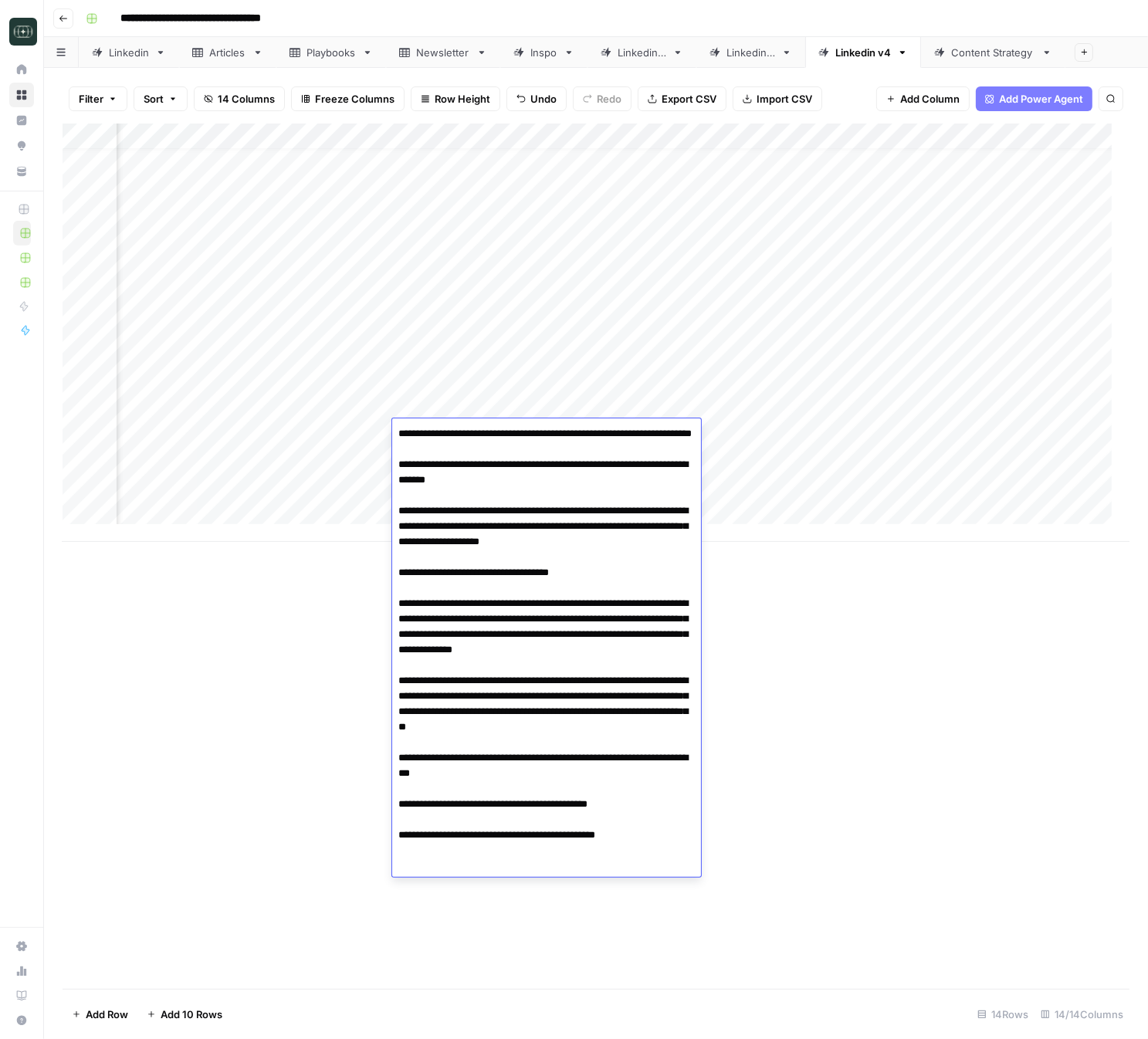
drag, startPoint x: 647, startPoint y: 866, endPoint x: 375, endPoint y: 783, distance: 284.4
click at [381, 788] on body "**********" at bounding box center [574, 520] width 1148 height 1039
drag, startPoint x: 456, startPoint y: 527, endPoint x: 377, endPoint y: 477, distance: 93.5
click at [374, 475] on body "**********" at bounding box center [574, 520] width 1148 height 1039
click at [808, 646] on div "Add Column" at bounding box center [596, 556] width 1067 height 865
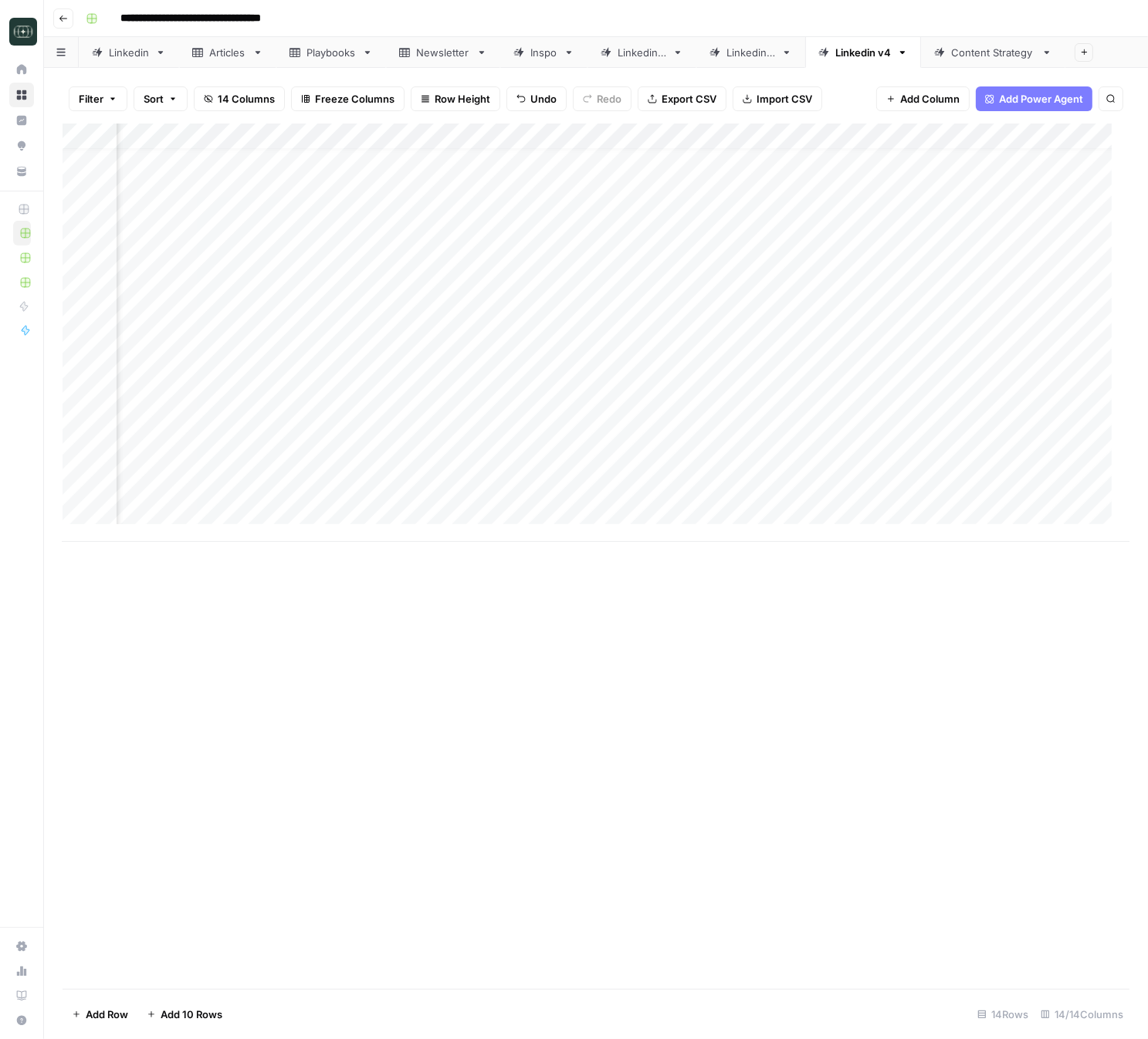
click at [726, 411] on div "Add Column" at bounding box center [596, 333] width 1067 height 419
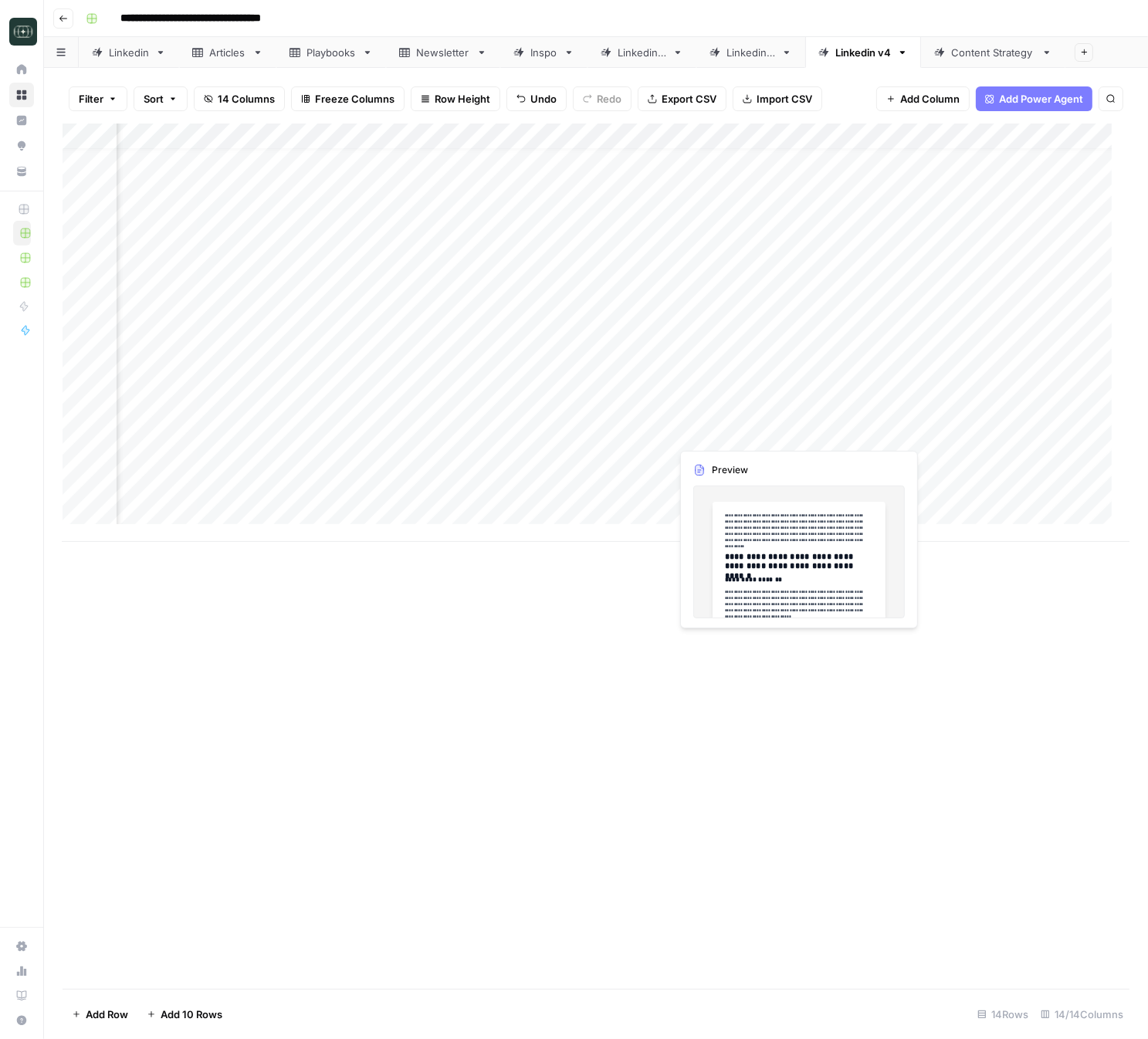
click at [707, 432] on div "Add Column" at bounding box center [596, 333] width 1067 height 419
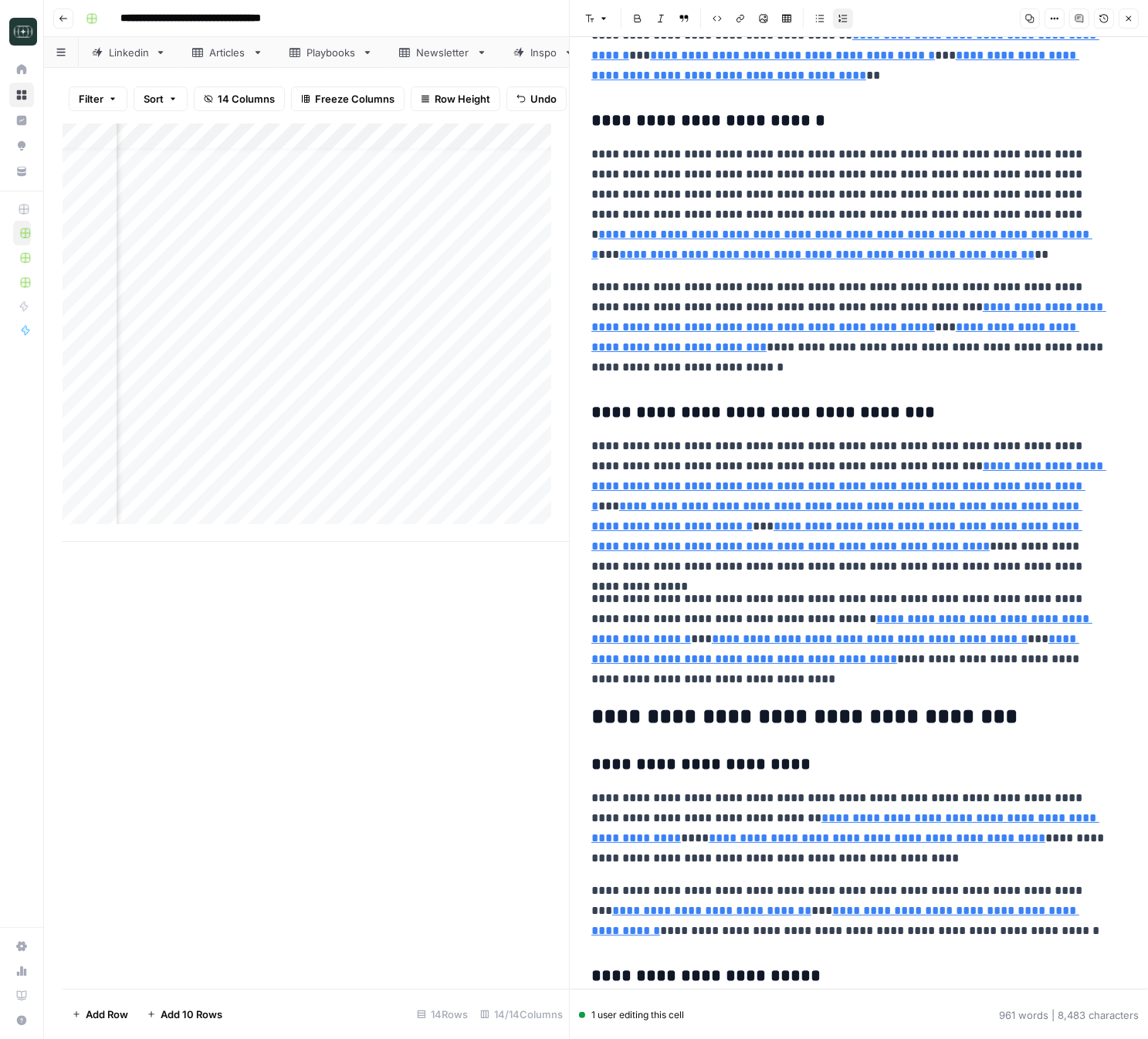
scroll to position [964, 0]
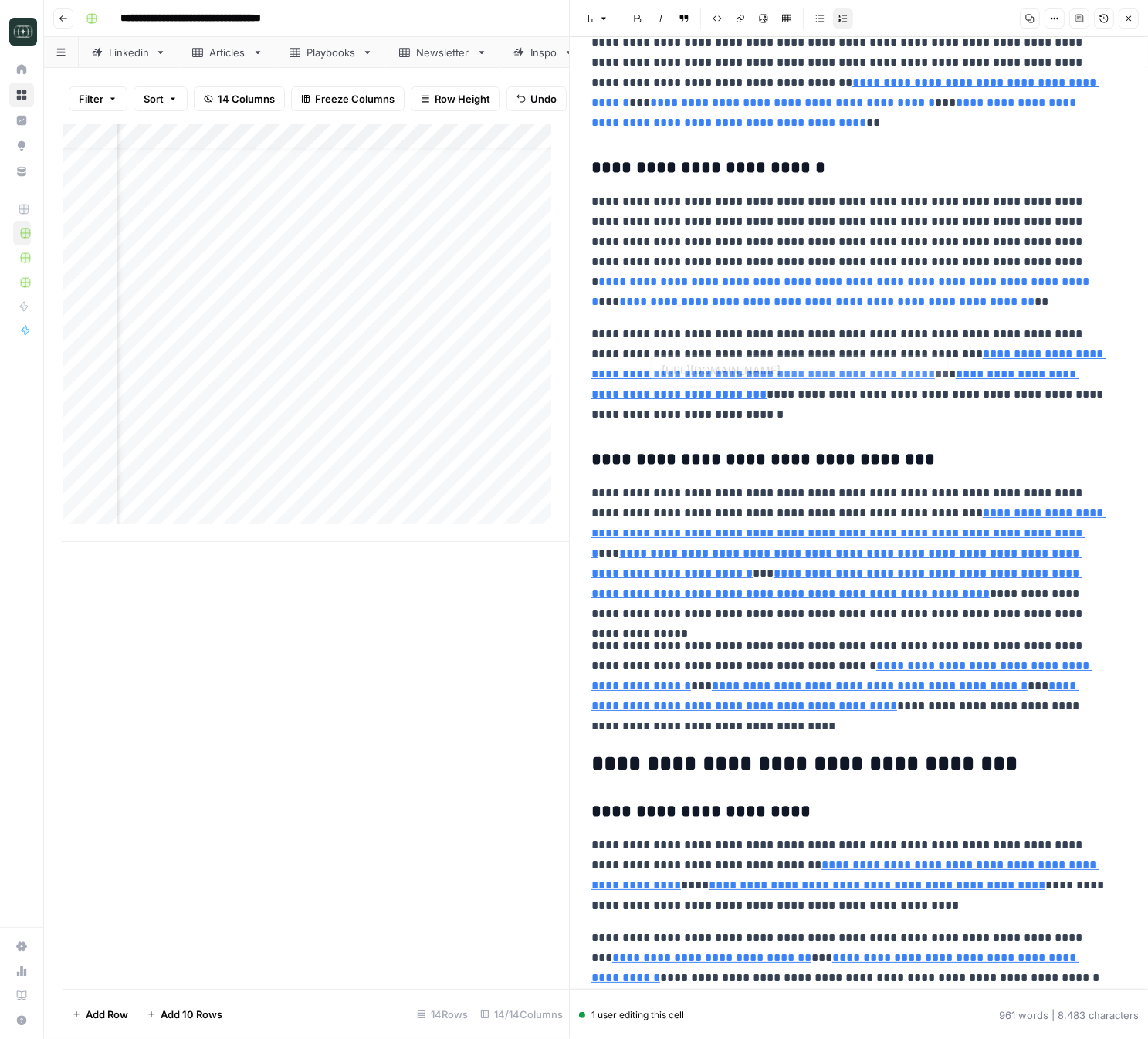
type input "[URL][DOMAIN_NAME]"
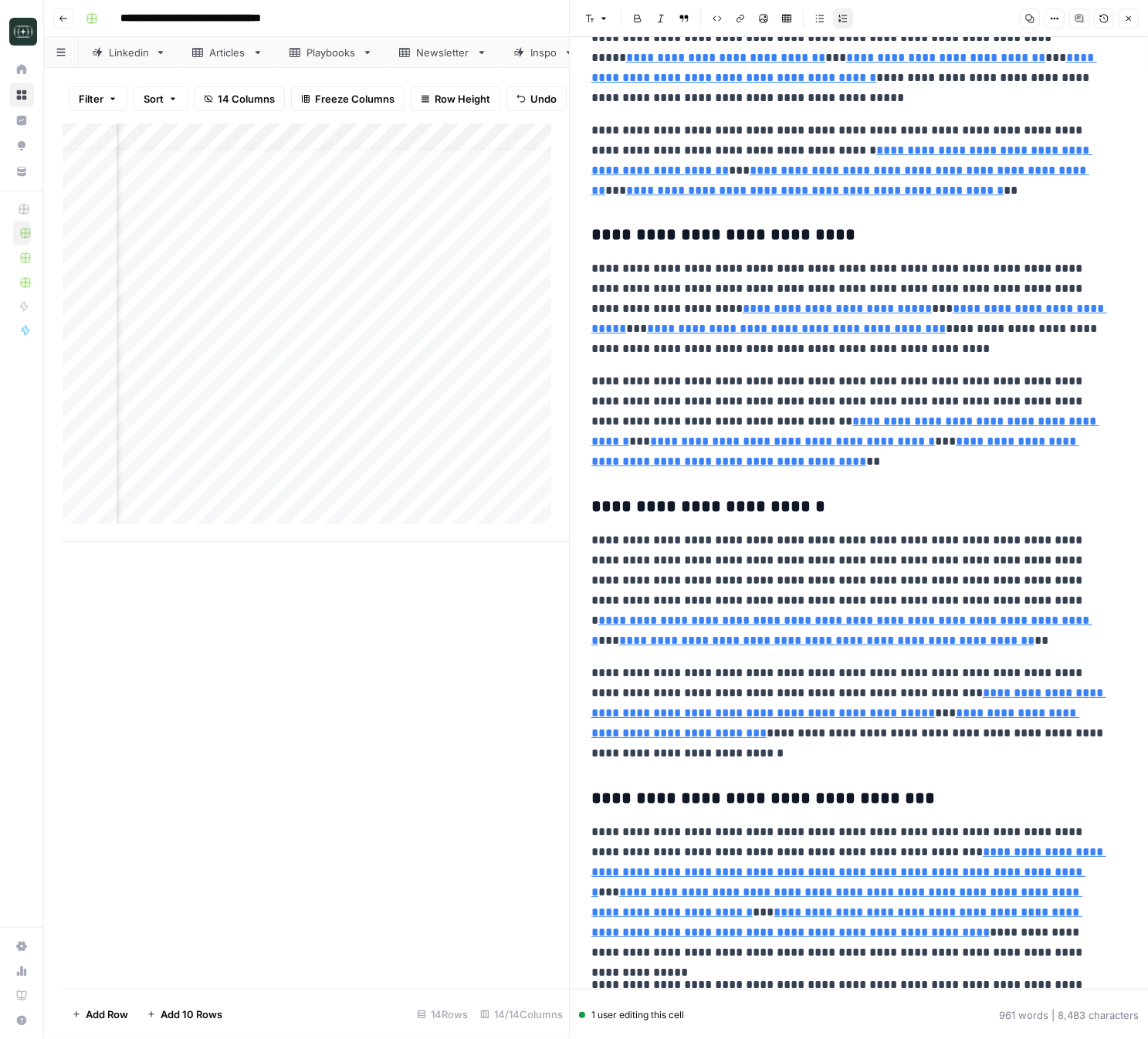
scroll to position [579, 0]
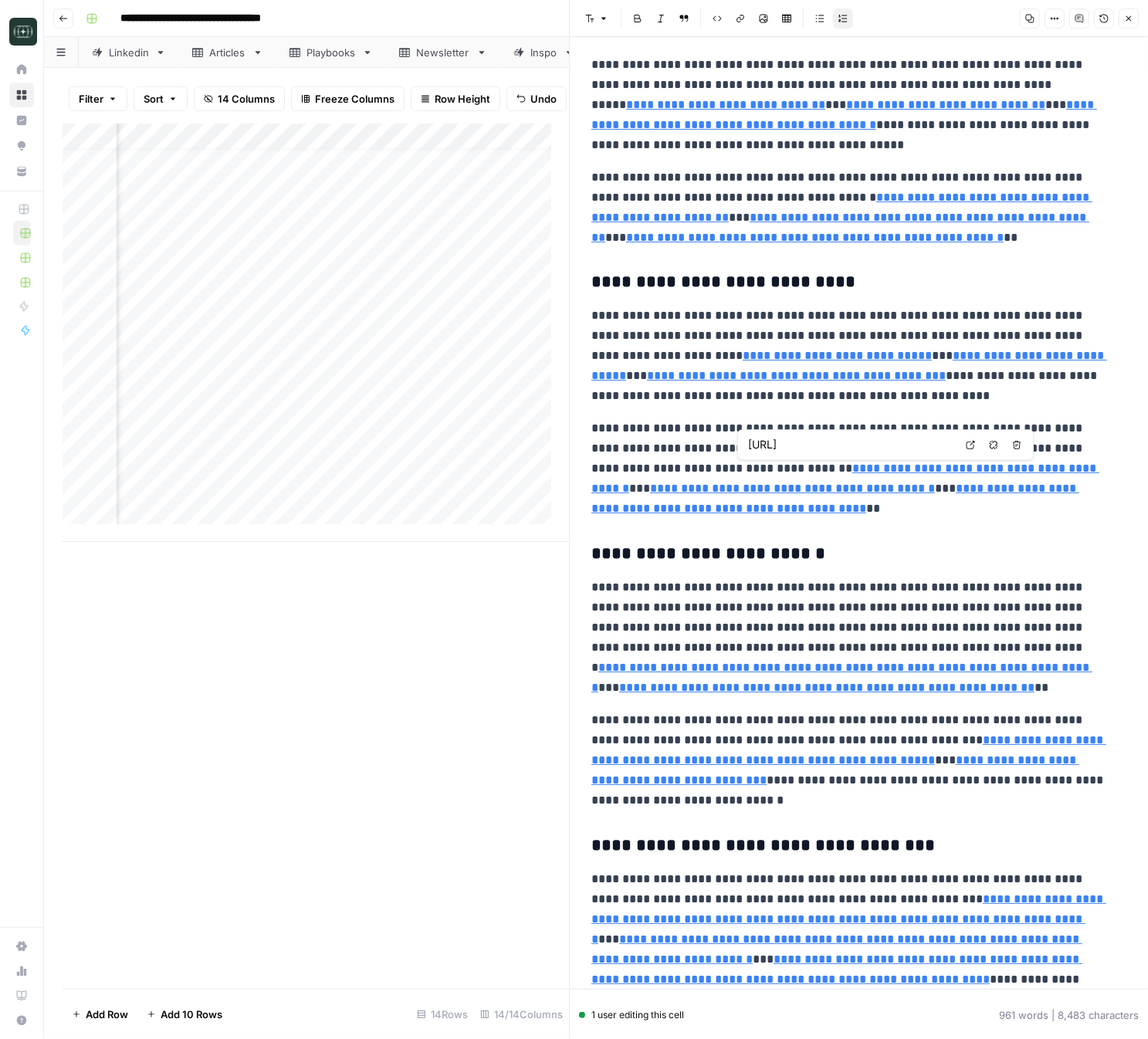
type input "[URL][DOMAIN_NAME]"
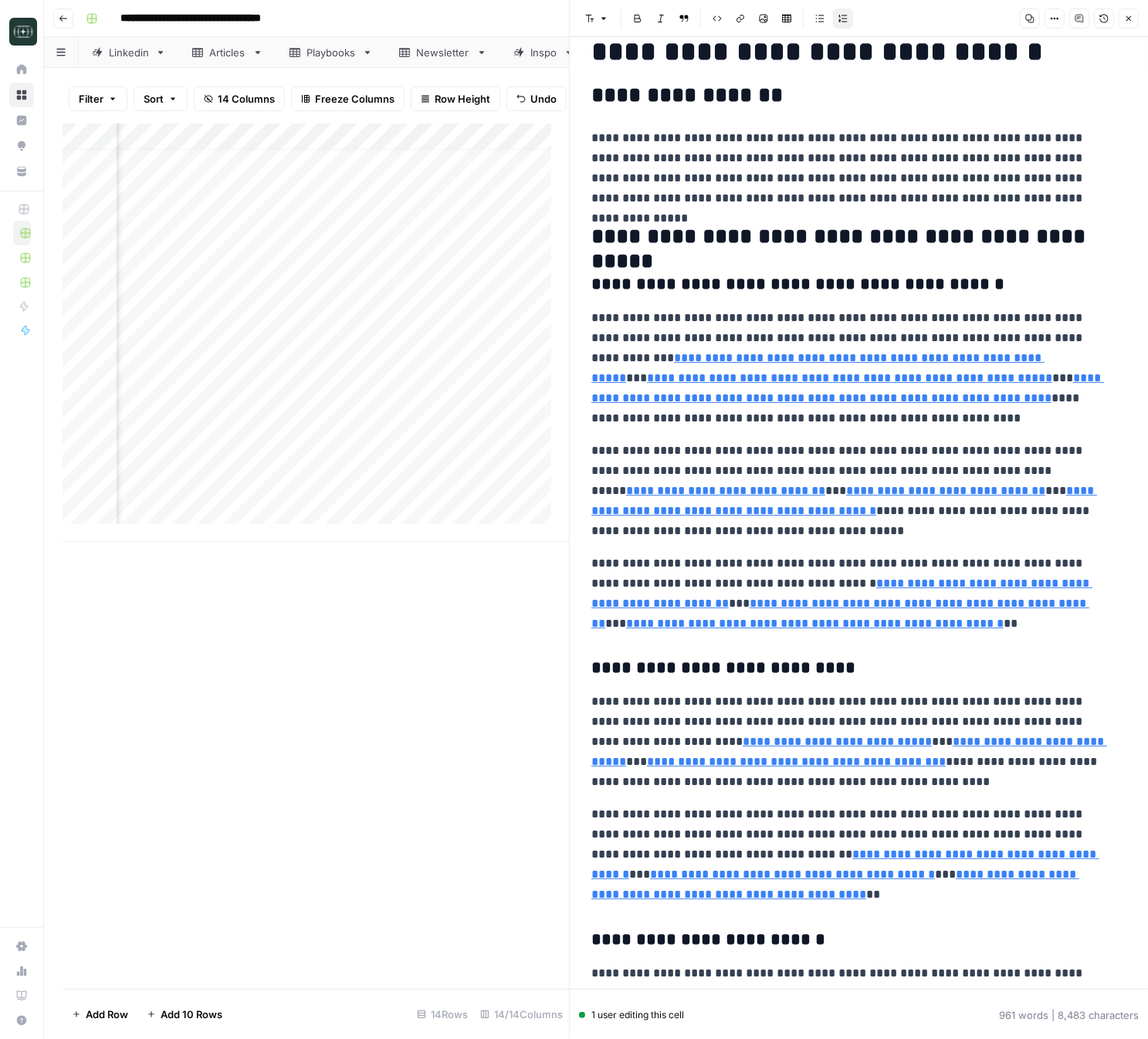
scroll to position [0, 0]
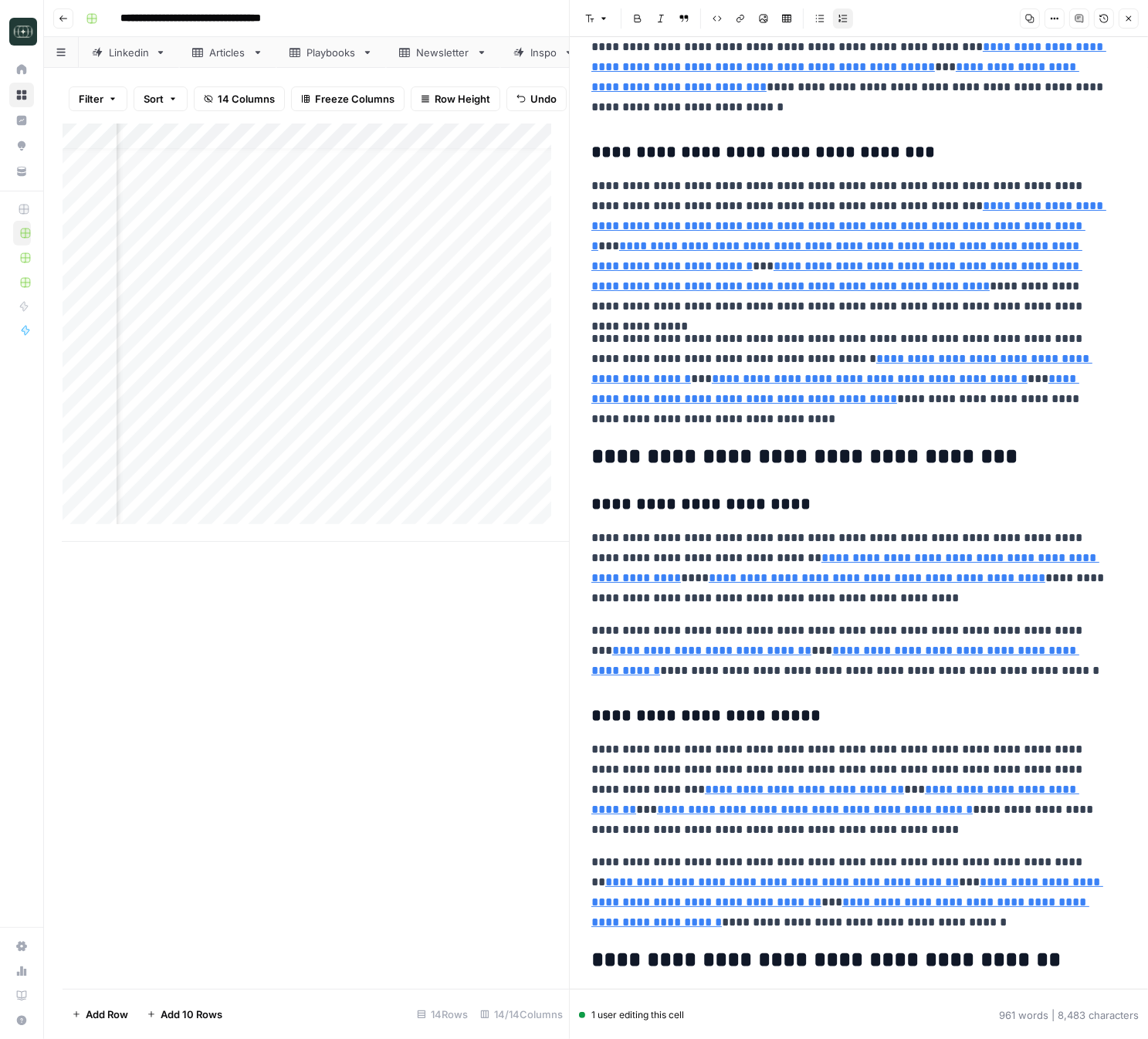
type input "[URL][DOMAIN_NAME]"
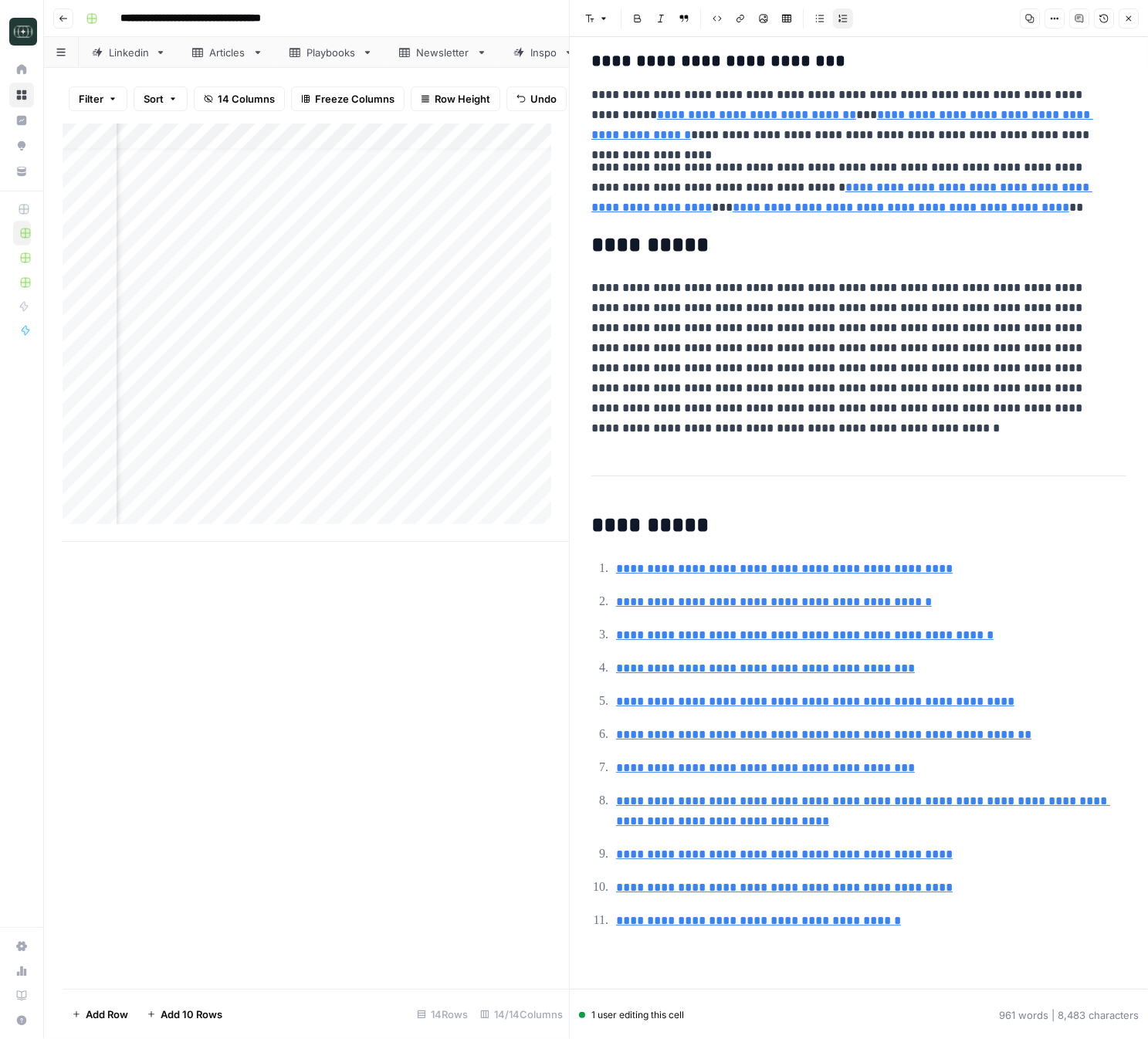
scroll to position [2456, 0]
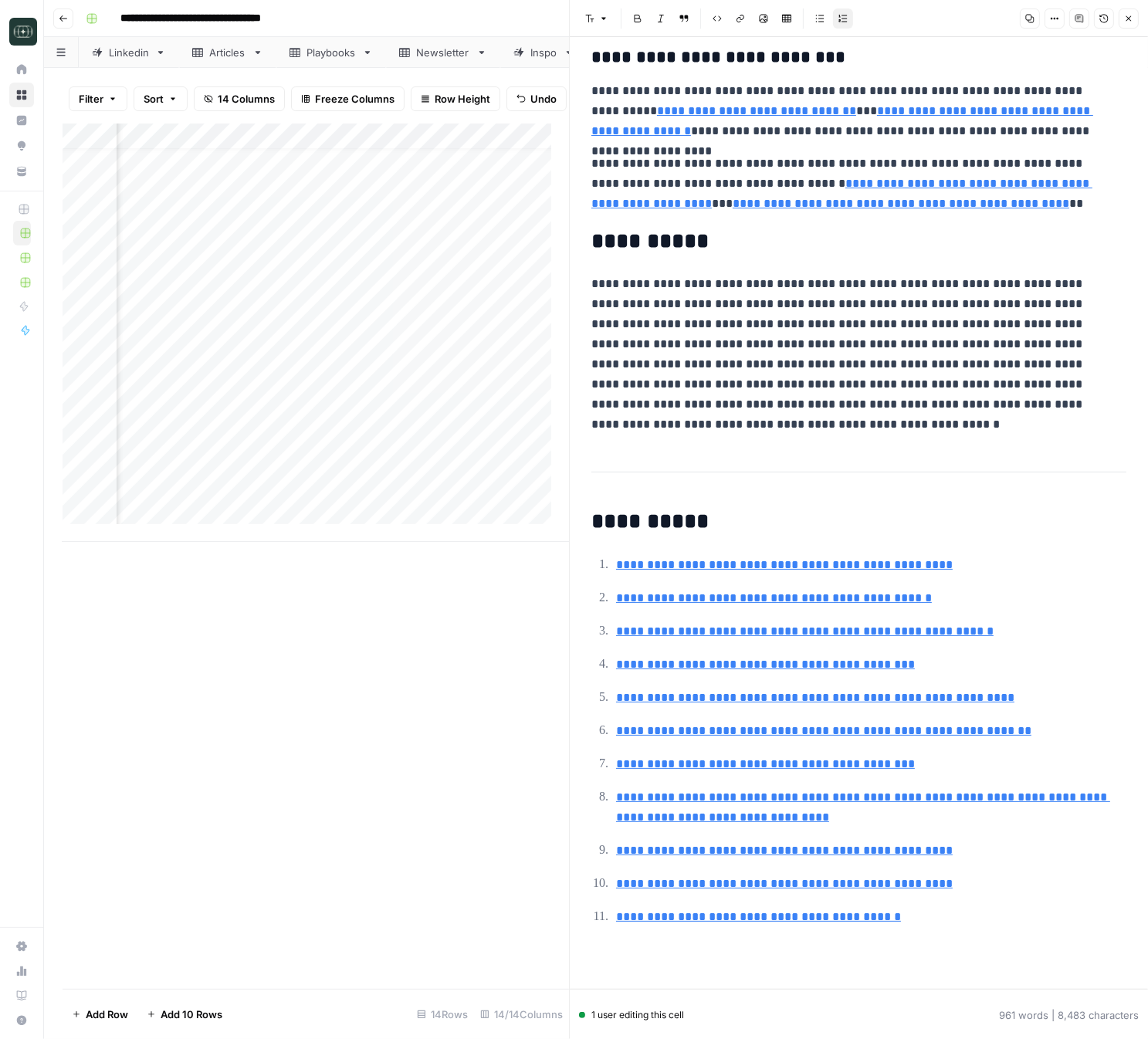
click at [446, 656] on div "Add Column" at bounding box center [315, 556] width 506 height 865
